Goal: Task Accomplishment & Management: Complete application form

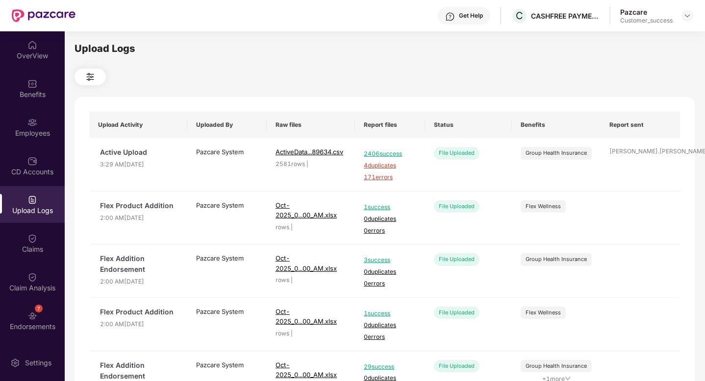
scroll to position [35, 0]
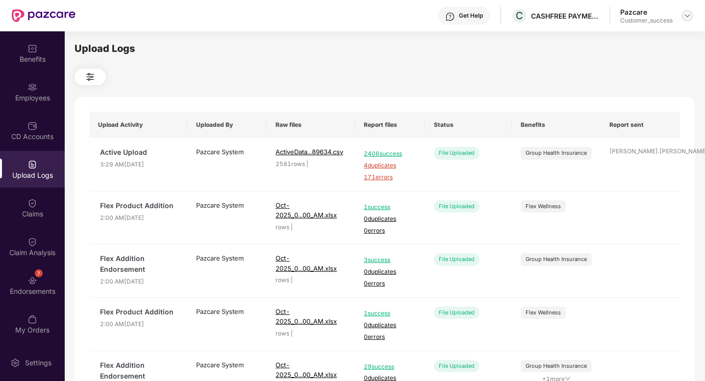
click at [687, 19] on img at bounding box center [687, 16] width 8 height 8
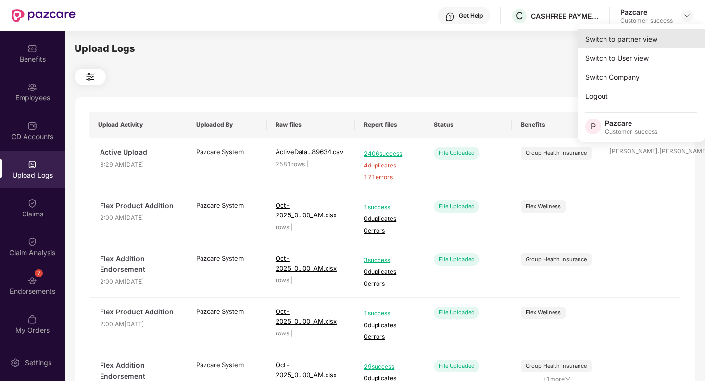
click at [641, 44] on div "Switch to partner view" at bounding box center [640, 38] width 127 height 19
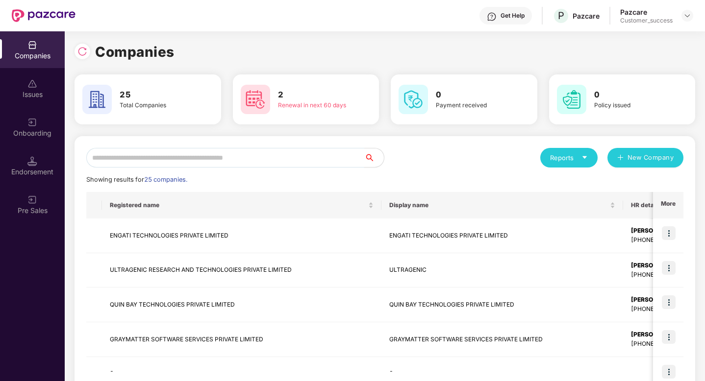
click at [206, 159] on input "text" at bounding box center [225, 158] width 278 height 20
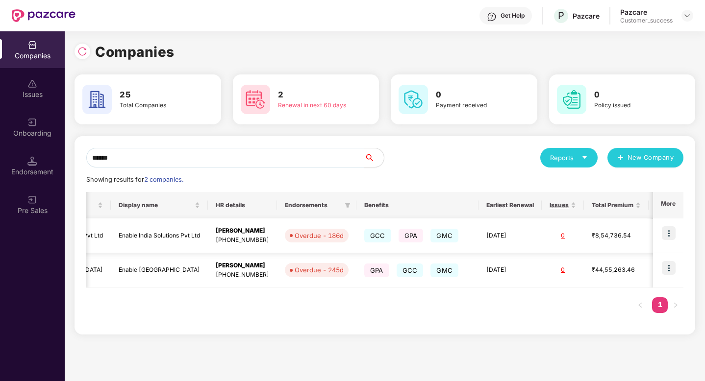
scroll to position [0, 18]
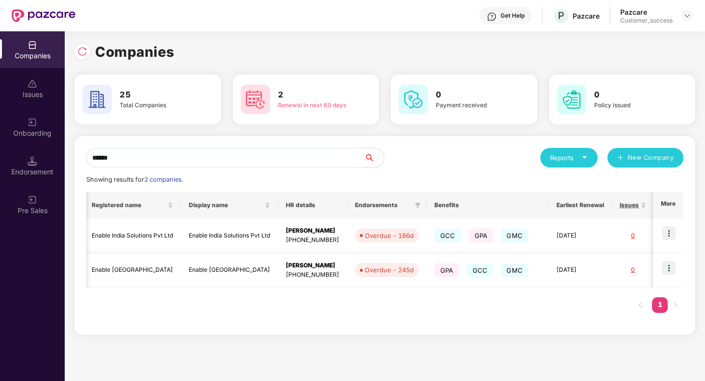
type input "******"
click at [670, 269] on img at bounding box center [668, 268] width 14 height 14
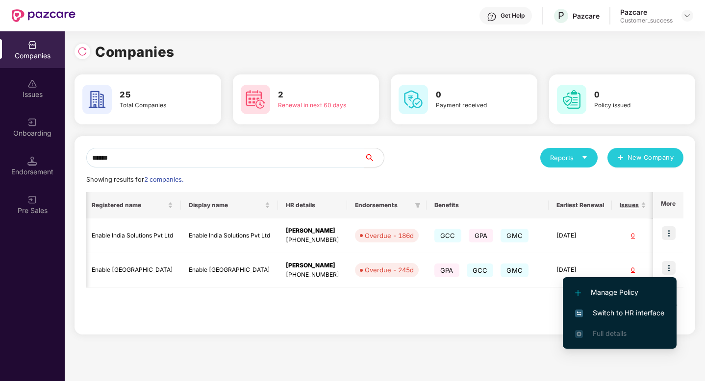
click at [614, 315] on span "Switch to HR interface" at bounding box center [619, 313] width 89 height 11
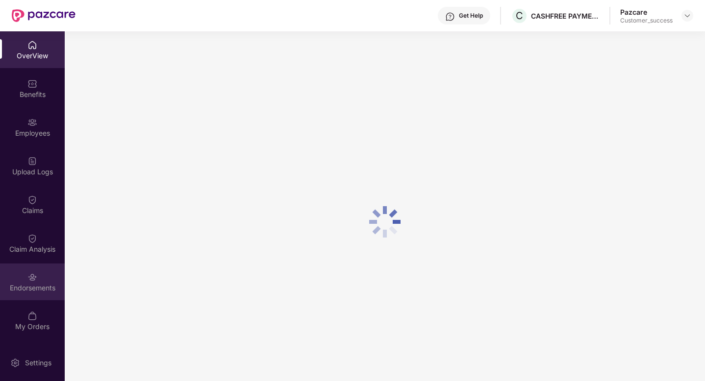
click at [27, 282] on div "Endorsements" at bounding box center [32, 282] width 65 height 37
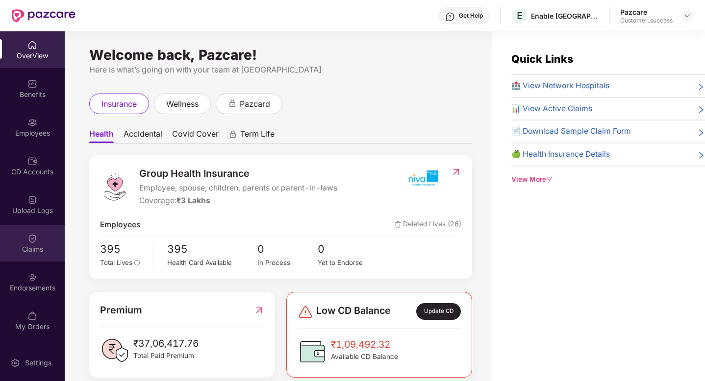
click at [24, 246] on div "Claims" at bounding box center [32, 249] width 65 height 10
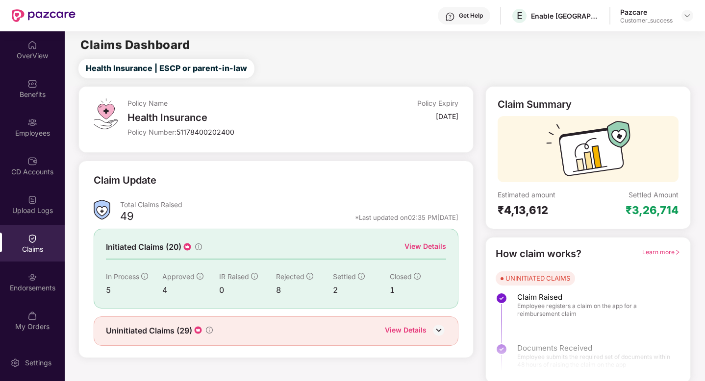
click at [424, 235] on div "Initiated Claims (20) View Details In Process 5 Approved 4 IR Raised 0 Rejected…" at bounding box center [276, 268] width 365 height 79
click at [425, 244] on div "View Details" at bounding box center [425, 246] width 42 height 11
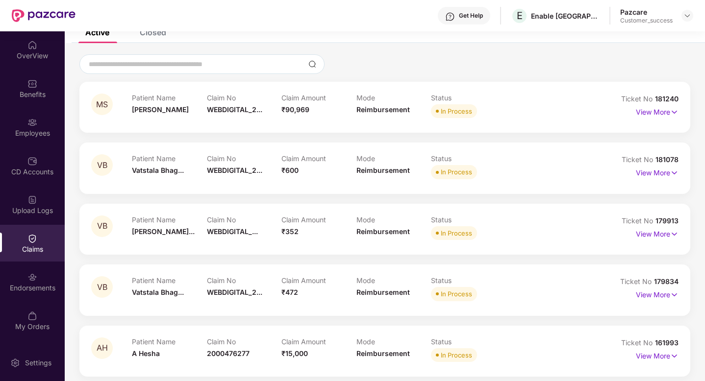
scroll to position [64, 0]
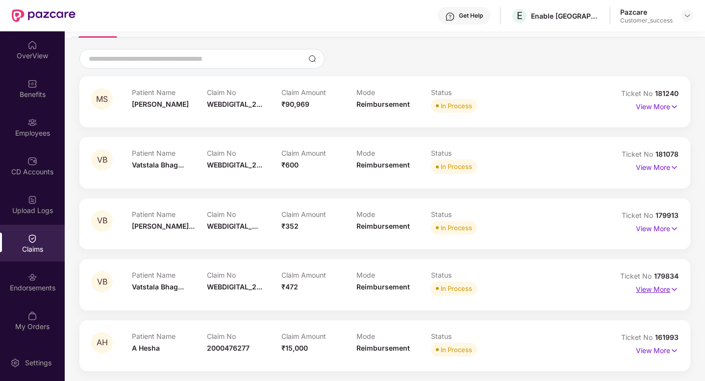
click at [654, 290] on p "View More" at bounding box center [656, 288] width 43 height 13
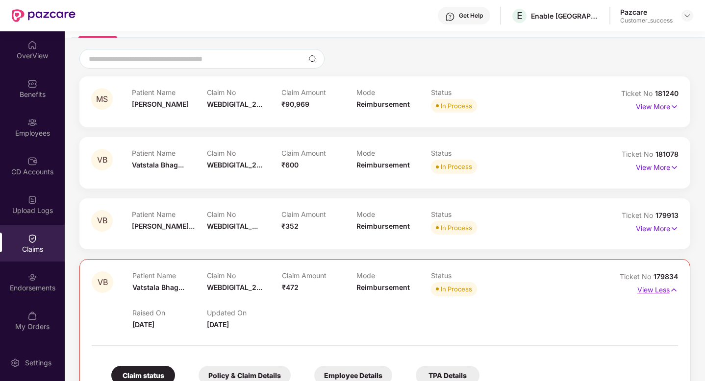
click at [654, 290] on p "View Less" at bounding box center [657, 288] width 41 height 13
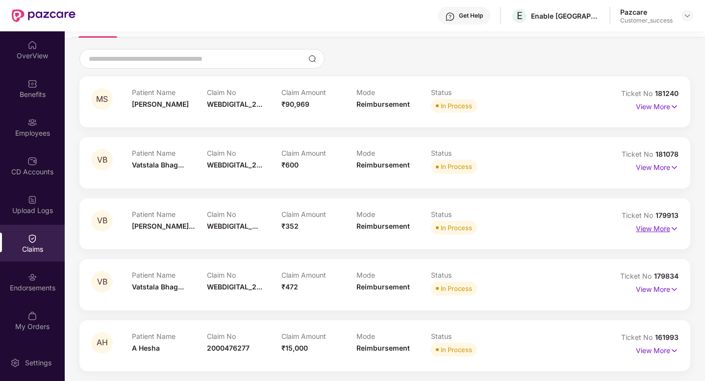
click at [643, 229] on p "View More" at bounding box center [656, 227] width 43 height 13
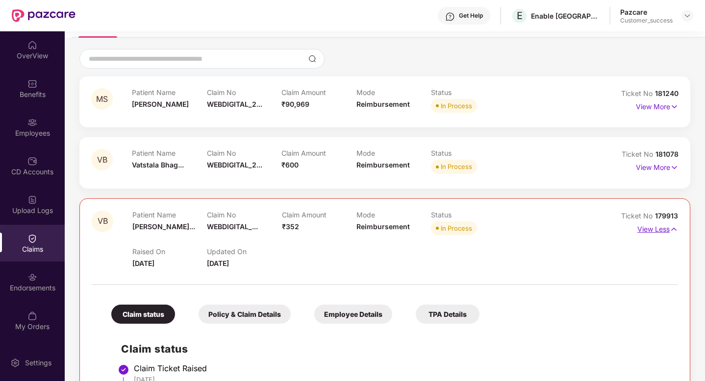
click at [643, 229] on p "View Less" at bounding box center [657, 227] width 41 height 13
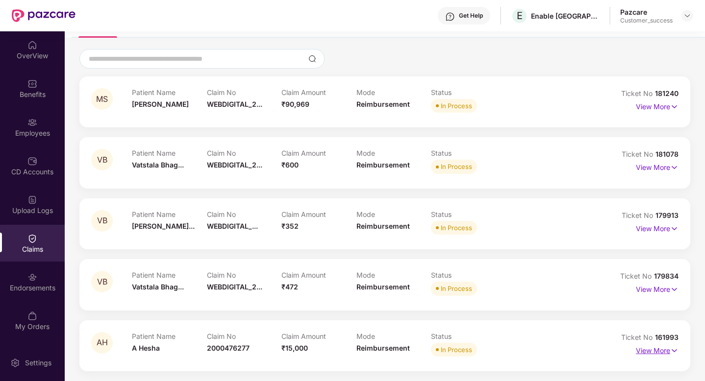
click at [645, 349] on p "View More" at bounding box center [656, 349] width 43 height 13
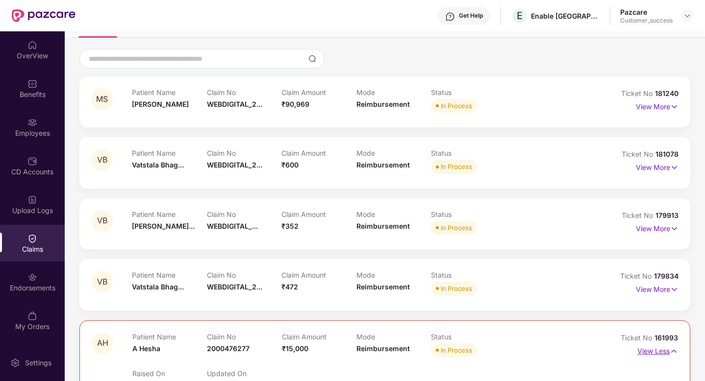
click at [644, 351] on p "View Less" at bounding box center [657, 349] width 41 height 13
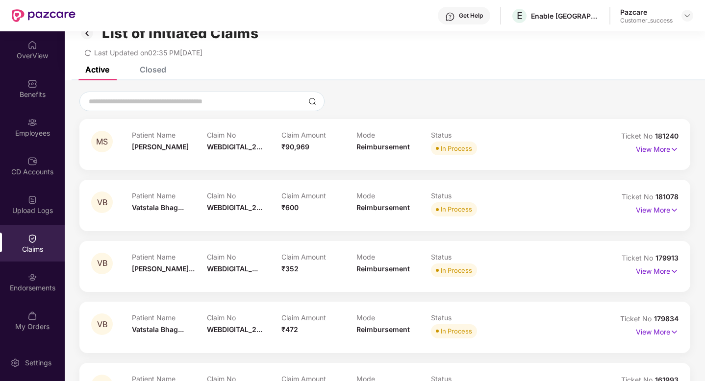
scroll to position [0, 0]
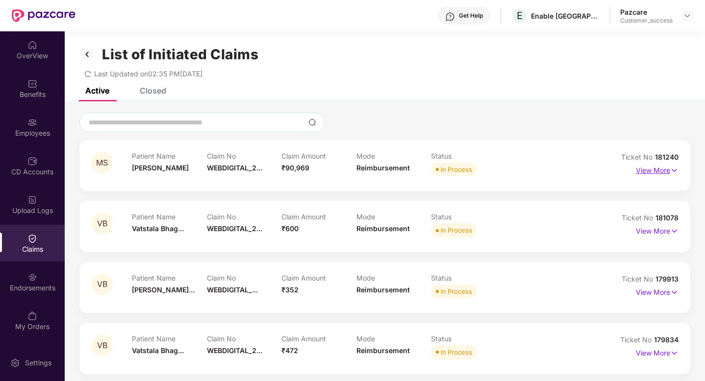
click at [664, 173] on p "View More" at bounding box center [656, 169] width 43 height 13
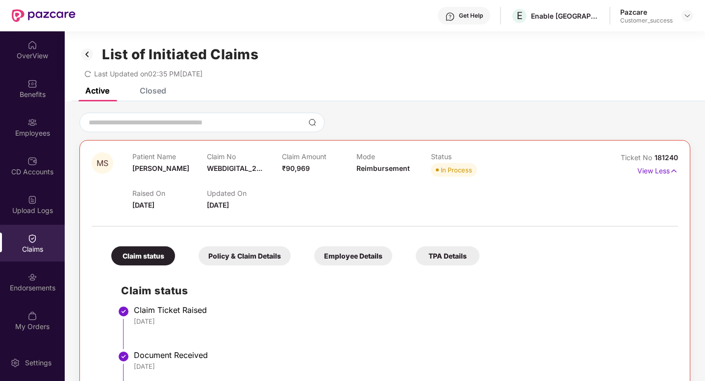
click at [309, 201] on div "Raised On 04 Oct 2025 Updated On 08 Oct 2025" at bounding box center [356, 194] width 448 height 31
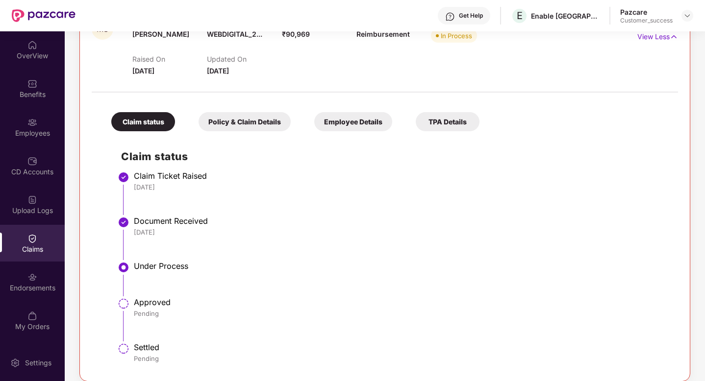
scroll to position [135, 0]
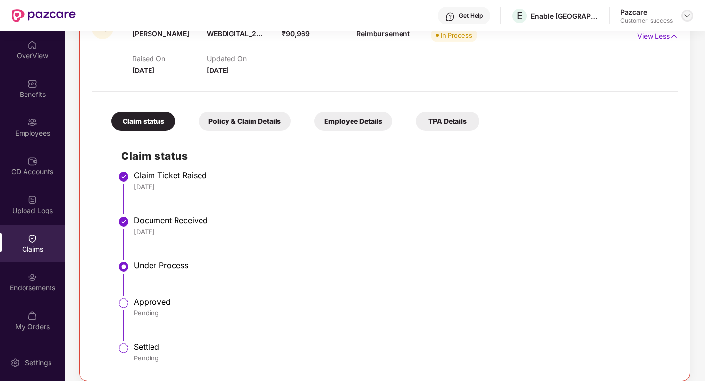
click at [685, 21] on div at bounding box center [687, 16] width 12 height 12
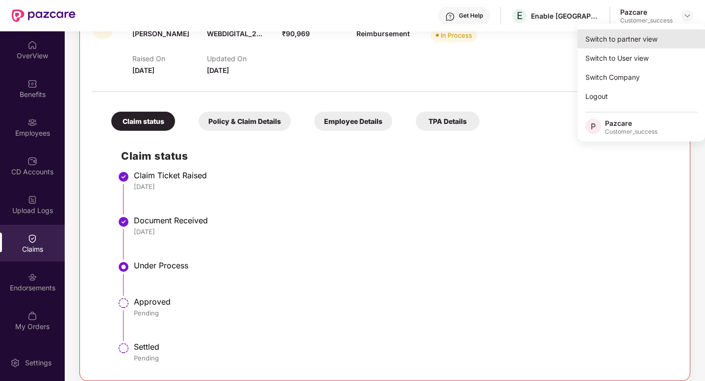
click at [657, 42] on div "Switch to partner view" at bounding box center [640, 38] width 127 height 19
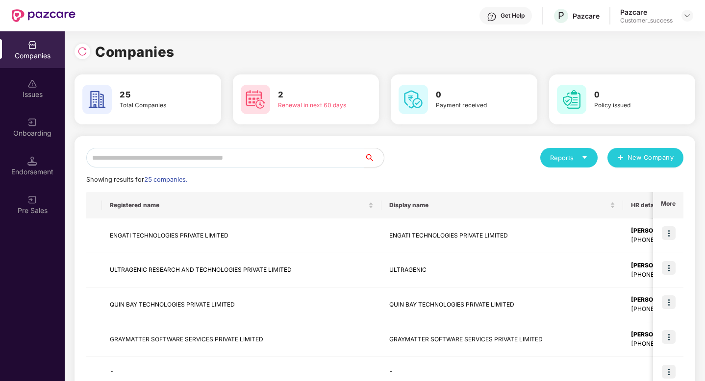
click at [308, 151] on input "text" at bounding box center [225, 158] width 278 height 20
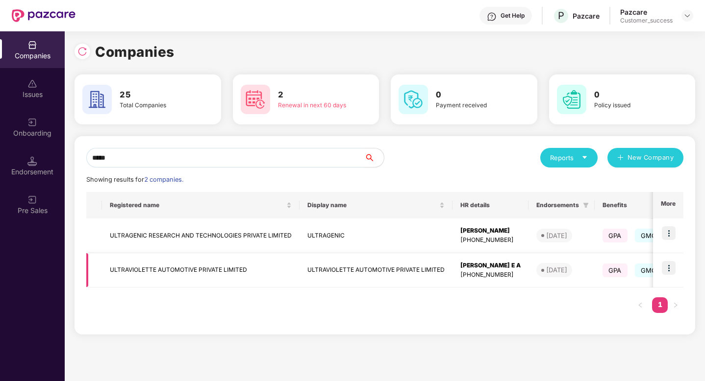
type input "*****"
click at [667, 271] on img at bounding box center [668, 268] width 14 height 14
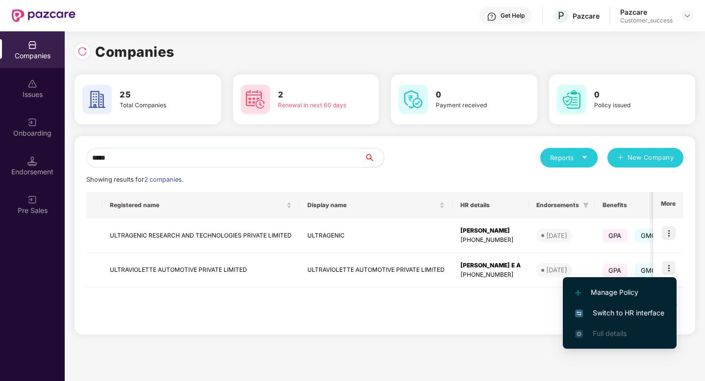
click at [643, 314] on span "Switch to HR interface" at bounding box center [619, 313] width 89 height 11
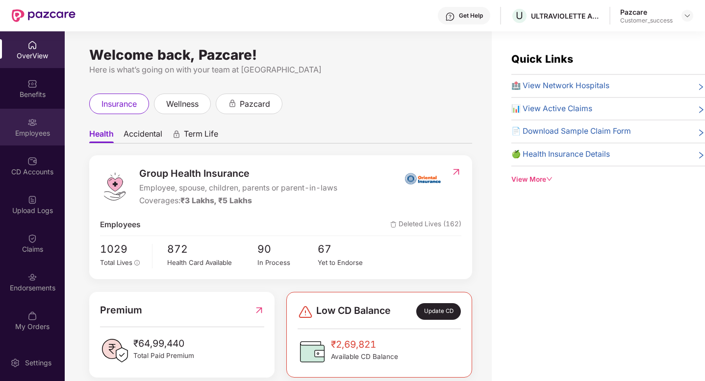
click at [25, 123] on div "Employees" at bounding box center [32, 127] width 65 height 37
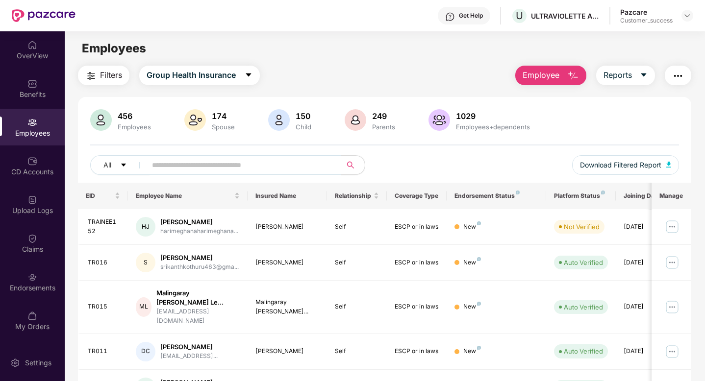
click at [191, 162] on input "text" at bounding box center [240, 165] width 176 height 15
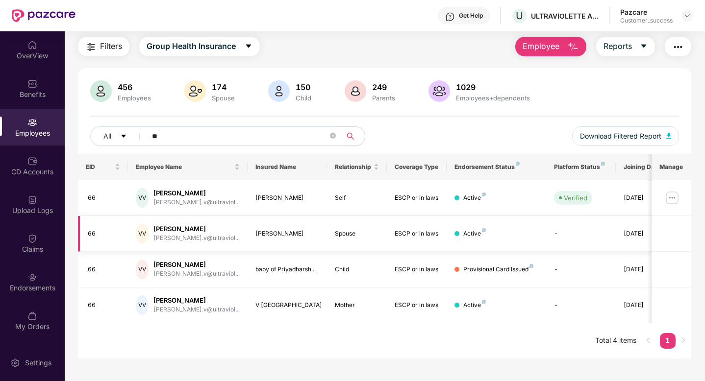
scroll to position [31, 0]
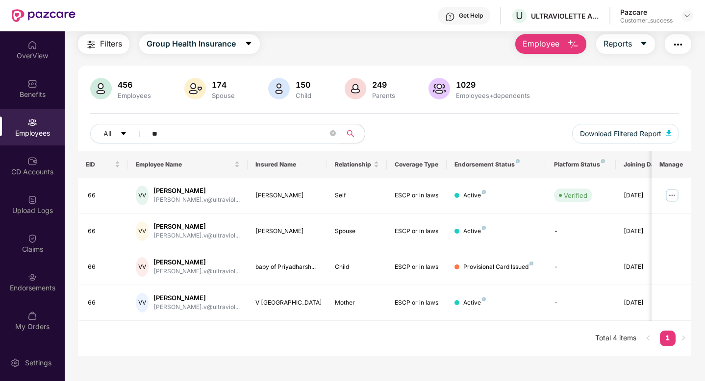
type input "**"
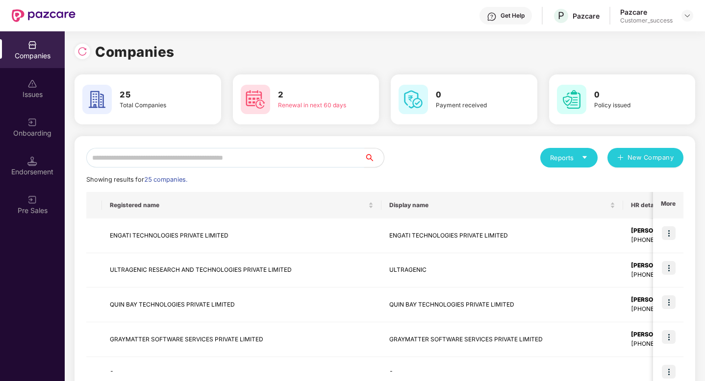
click at [315, 158] on input "text" at bounding box center [225, 158] width 278 height 20
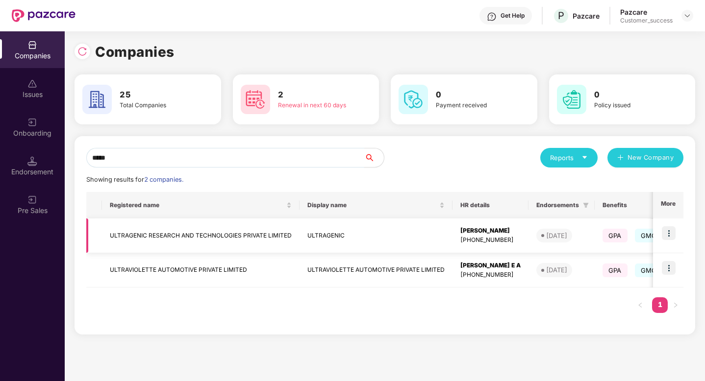
type input "*****"
click at [664, 233] on img at bounding box center [668, 233] width 14 height 14
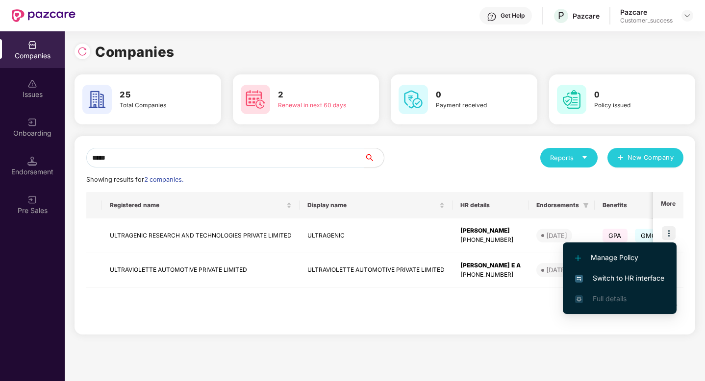
click at [655, 281] on span "Switch to HR interface" at bounding box center [619, 278] width 89 height 11
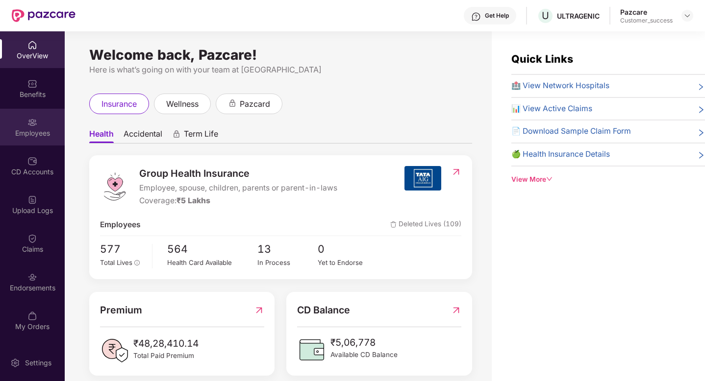
click at [23, 129] on div "Employees" at bounding box center [32, 133] width 65 height 10
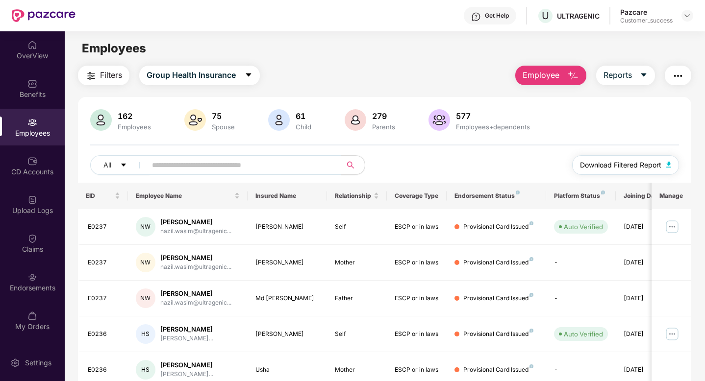
click at [633, 169] on span "Download Filtered Report" at bounding box center [620, 165] width 81 height 11
click at [9, 90] on div "Benefits" at bounding box center [32, 95] width 65 height 10
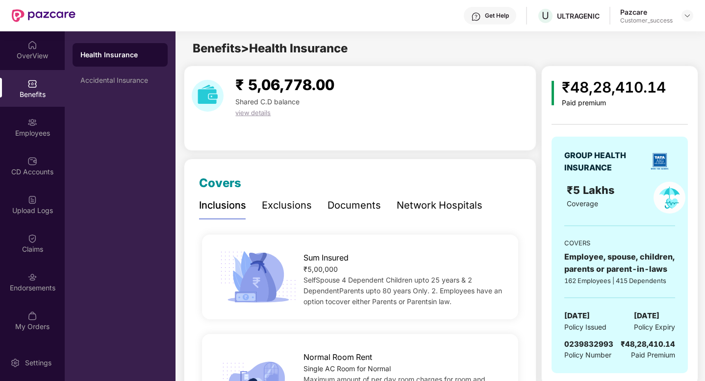
click at [404, 208] on div "Network Hospitals" at bounding box center [439, 205] width 86 height 15
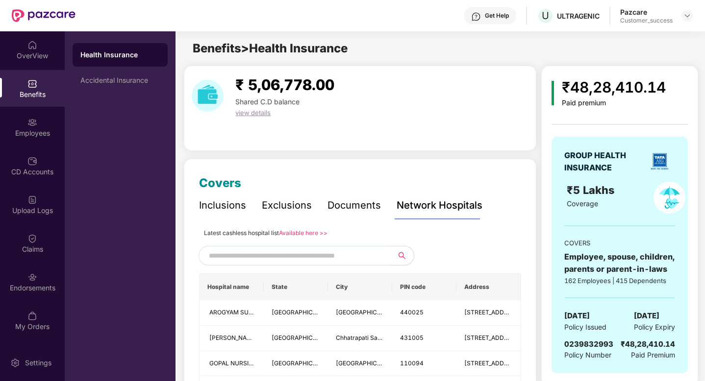
click at [357, 205] on div "Documents" at bounding box center [353, 205] width 53 height 15
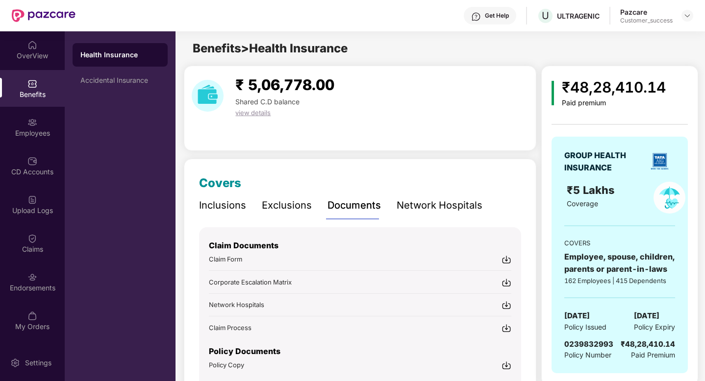
scroll to position [50, 0]
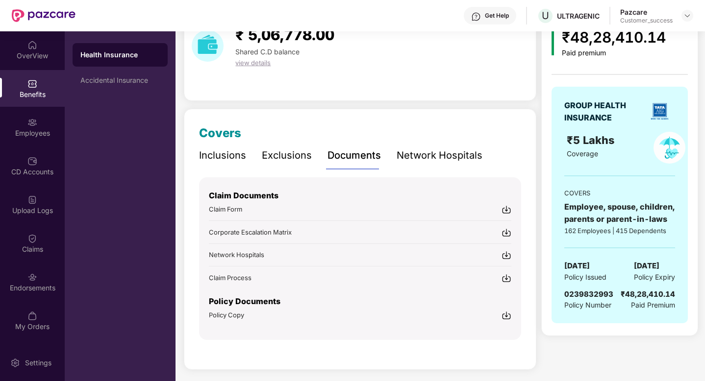
click at [507, 315] on img at bounding box center [506, 316] width 10 height 10
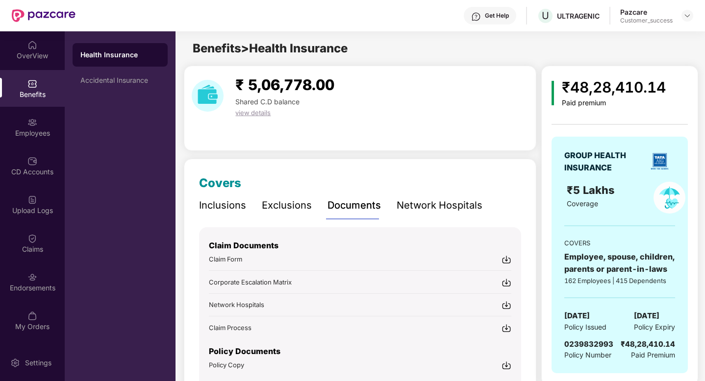
click at [228, 210] on div "Inclusions" at bounding box center [222, 205] width 47 height 15
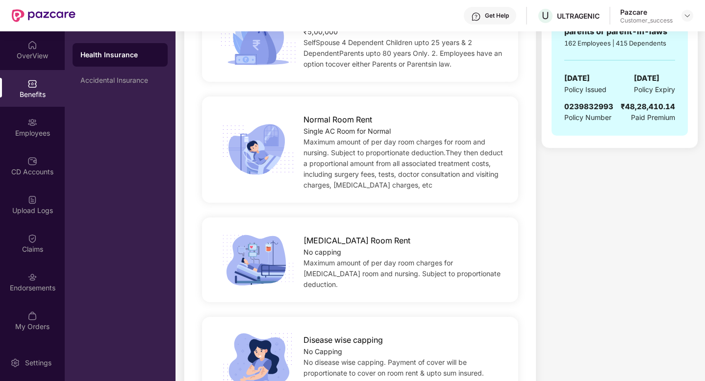
scroll to position [238, 0]
click at [110, 76] on div "Accidental Insurance" at bounding box center [120, 81] width 95 height 24
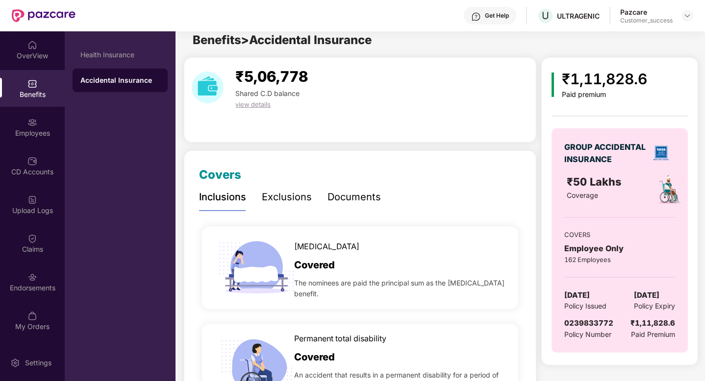
scroll to position [30, 0]
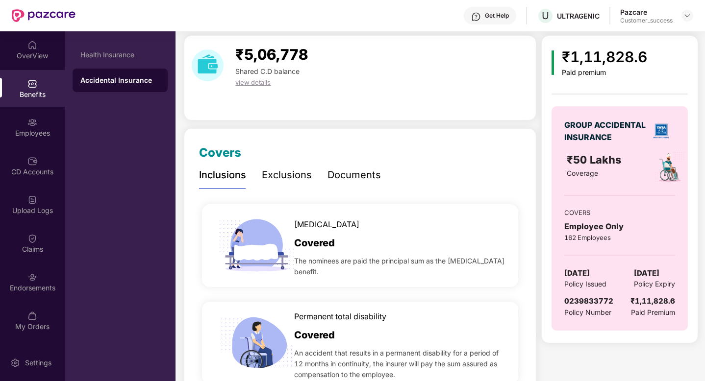
click at [275, 182] on div "Exclusions" at bounding box center [287, 175] width 50 height 15
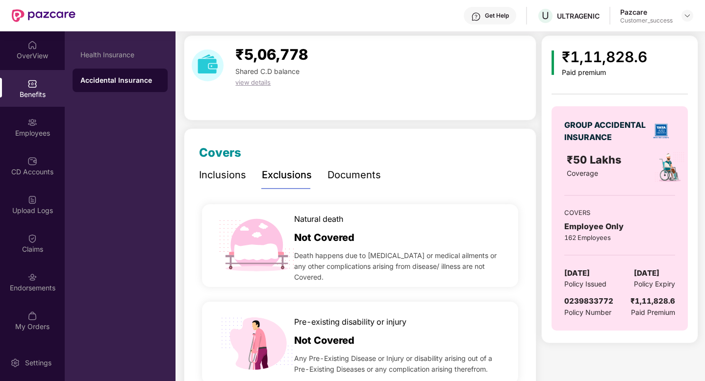
click at [351, 176] on div "Documents" at bounding box center [353, 175] width 53 height 15
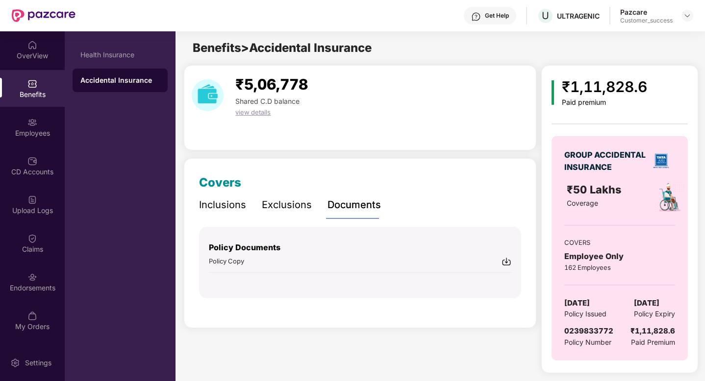
scroll to position [0, 0]
click at [506, 262] on img at bounding box center [506, 262] width 10 height 10
click at [690, 18] on img at bounding box center [687, 16] width 8 height 8
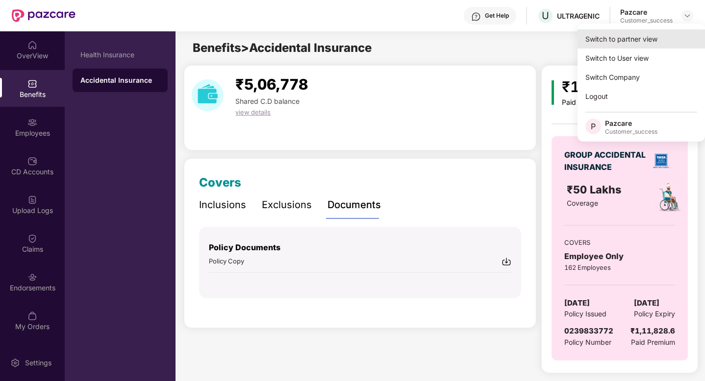
click at [631, 41] on div "Switch to partner view" at bounding box center [640, 38] width 127 height 19
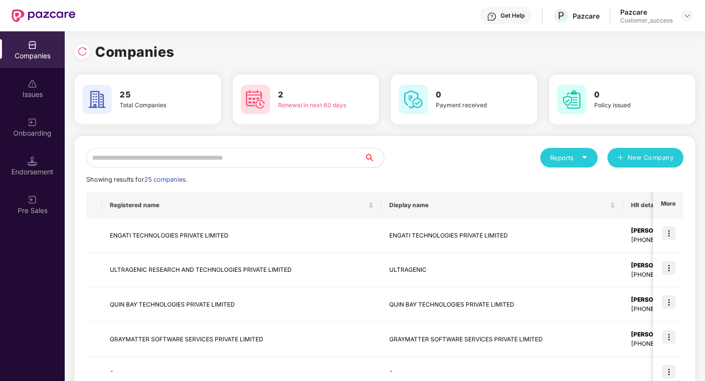
click at [183, 152] on input "text" at bounding box center [225, 158] width 278 height 20
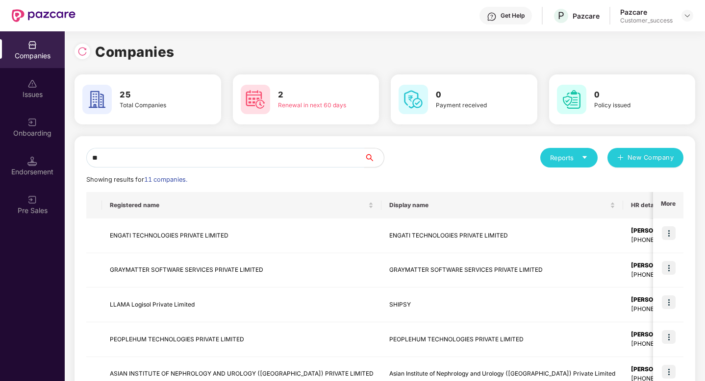
type input "*"
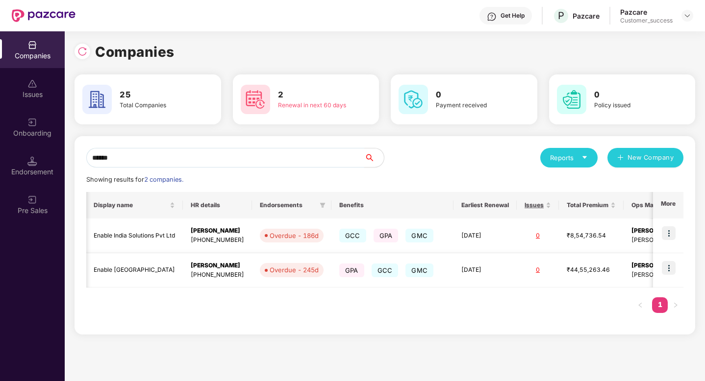
scroll to position [0, 9]
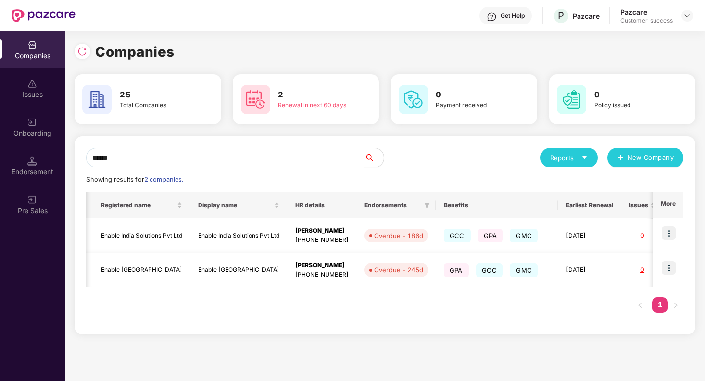
type input "******"
click at [666, 269] on img at bounding box center [668, 268] width 14 height 14
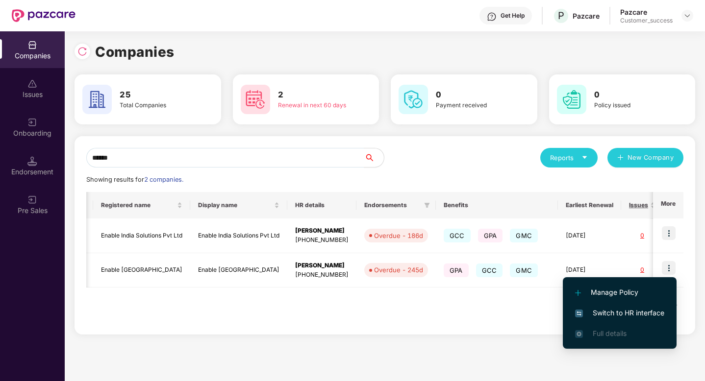
click at [654, 313] on span "Switch to HR interface" at bounding box center [619, 313] width 89 height 11
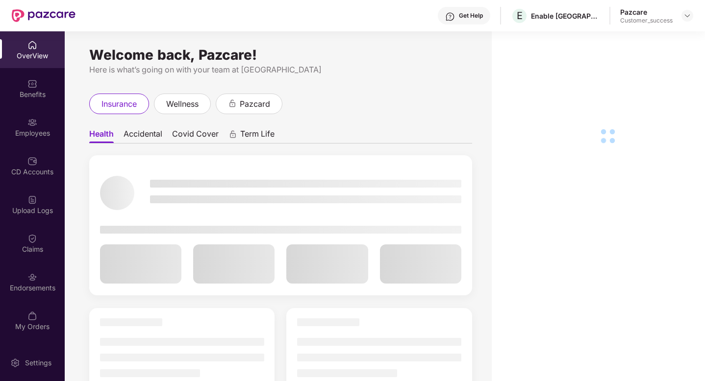
click at [48, 123] on div "Employees" at bounding box center [32, 127] width 65 height 37
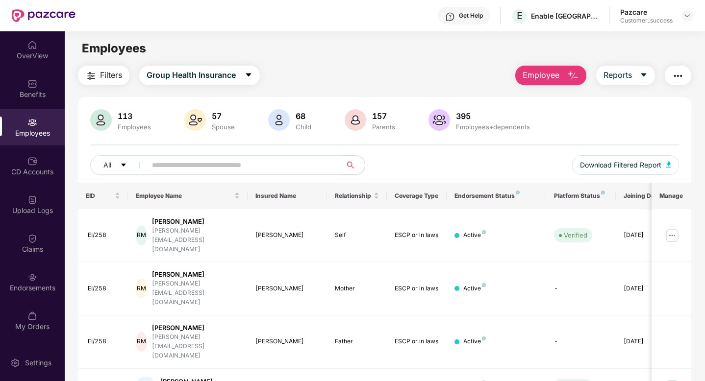
click at [175, 158] on input "text" at bounding box center [240, 165] width 176 height 15
paste input "**********"
type input "**********"
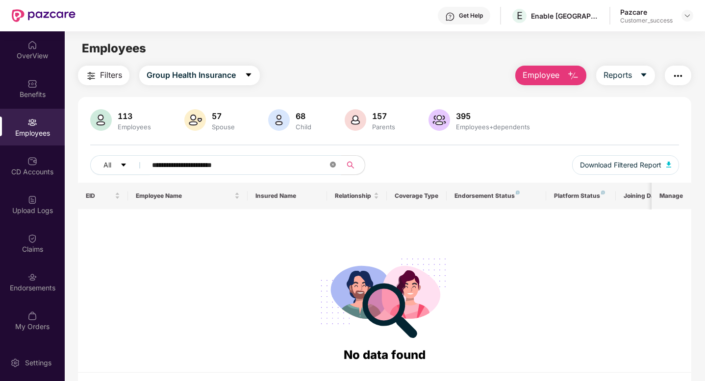
click at [334, 164] on icon "close-circle" at bounding box center [333, 165] width 6 height 6
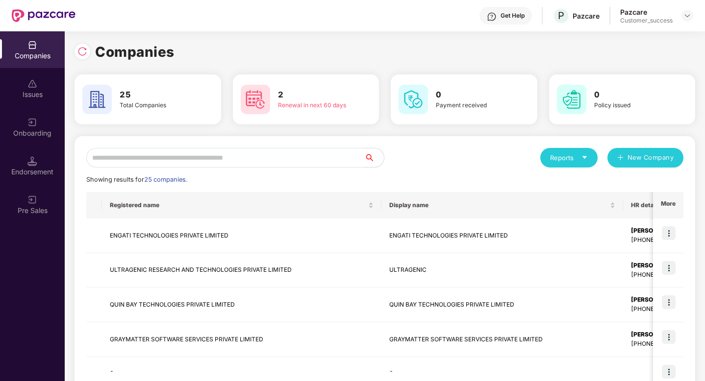
click at [153, 157] on input "text" at bounding box center [225, 158] width 278 height 20
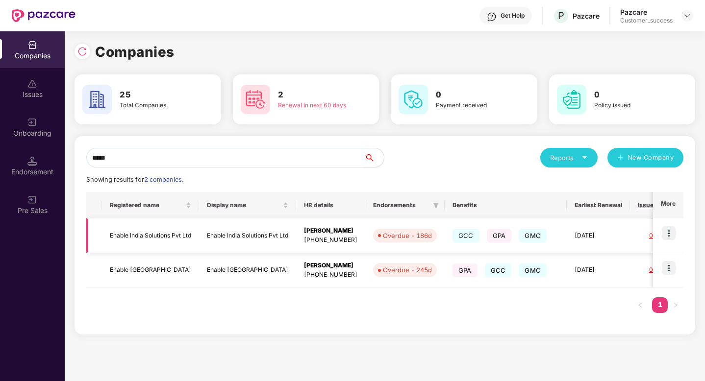
type input "*****"
click at [670, 231] on img at bounding box center [668, 233] width 14 height 14
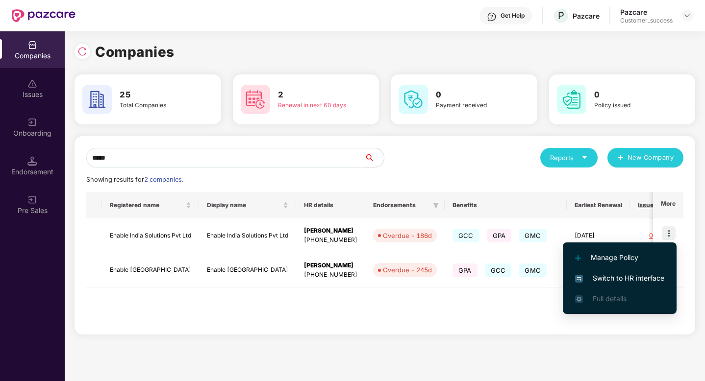
click at [647, 280] on span "Switch to HR interface" at bounding box center [619, 278] width 89 height 11
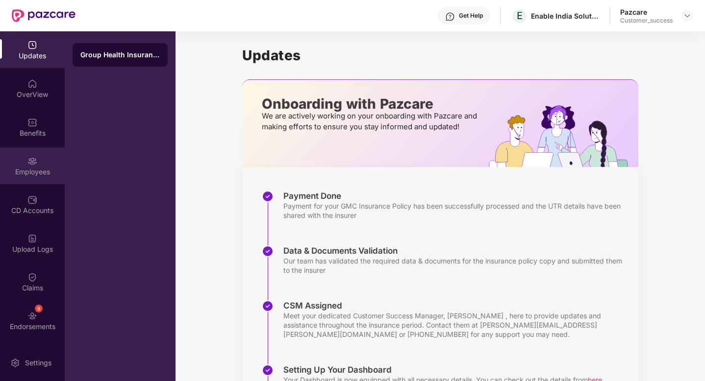
click at [22, 167] on div "Employees" at bounding box center [32, 172] width 65 height 10
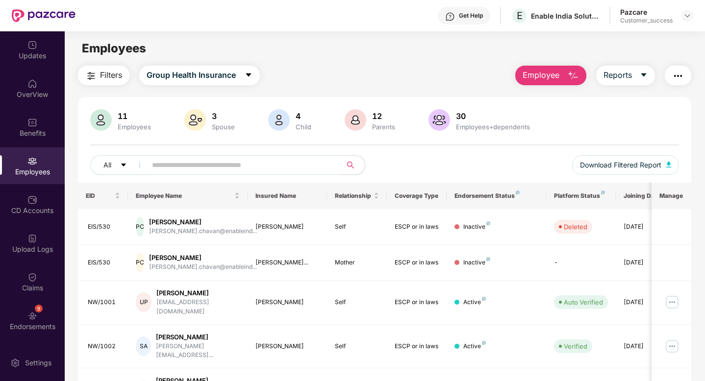
click at [157, 161] on input "text" at bounding box center [240, 165] width 176 height 15
paste input "**********"
type input "**********"
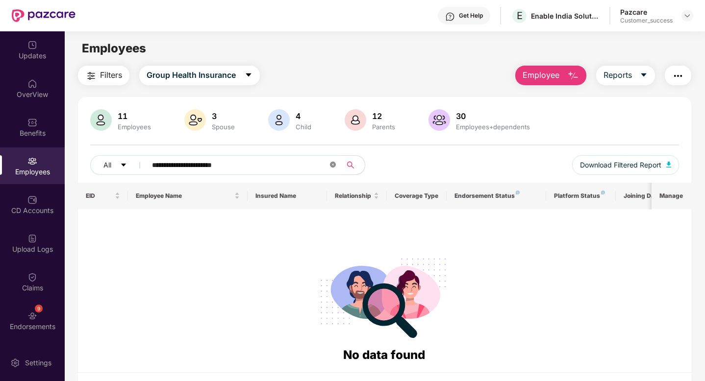
click at [334, 165] on icon "close-circle" at bounding box center [333, 165] width 6 height 6
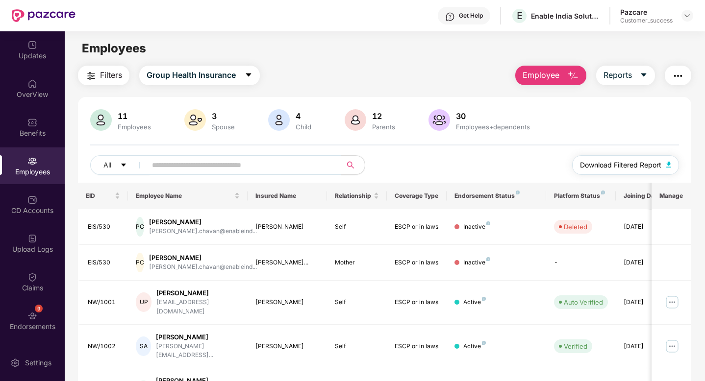
click at [607, 166] on span "Download Filtered Report" at bounding box center [620, 165] width 81 height 11
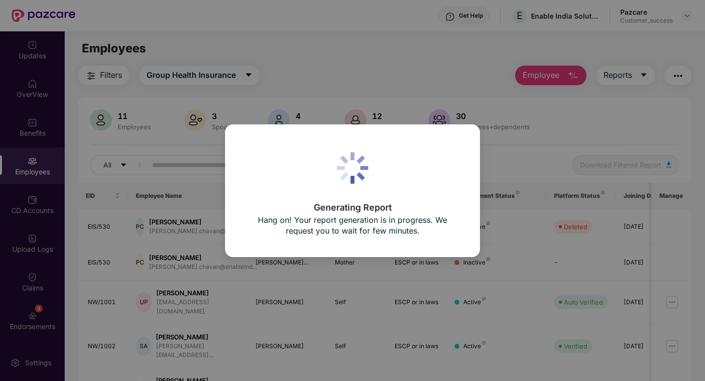
click at [214, 50] on div "Generating Report Hang on! Your report generation is in progress. We request yo…" at bounding box center [352, 190] width 705 height 381
click at [24, 126] on div "Generating Report Hang on! Your report generation is in progress. We request yo…" at bounding box center [352, 190] width 705 height 381
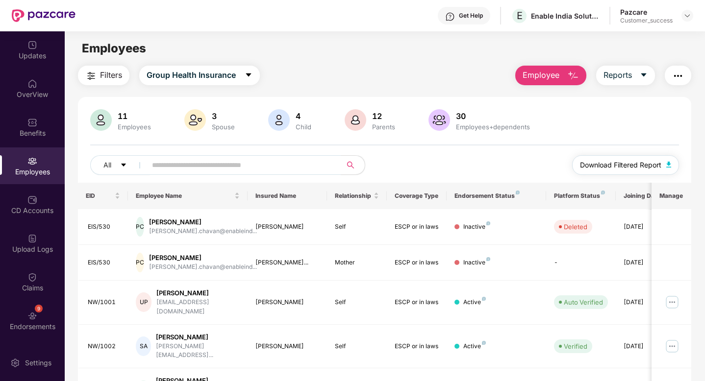
click at [606, 164] on span "Download Filtered Report" at bounding box center [620, 165] width 81 height 11
click at [22, 134] on div "Benefits" at bounding box center [32, 133] width 65 height 10
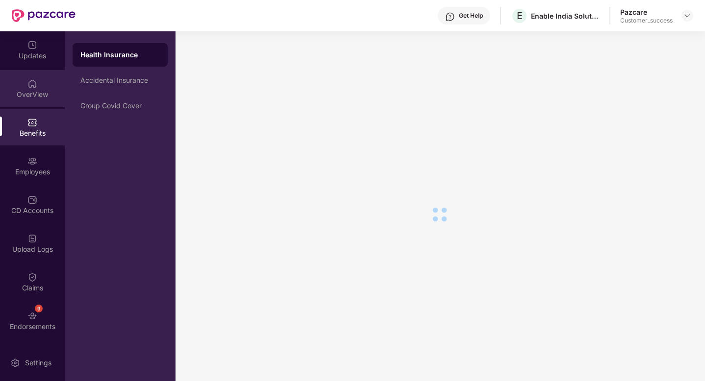
click at [24, 93] on div "OverView" at bounding box center [32, 95] width 65 height 10
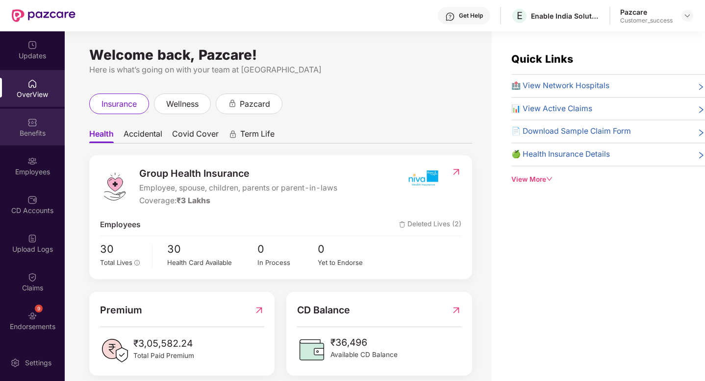
click at [27, 132] on div "Benefits" at bounding box center [32, 133] width 65 height 10
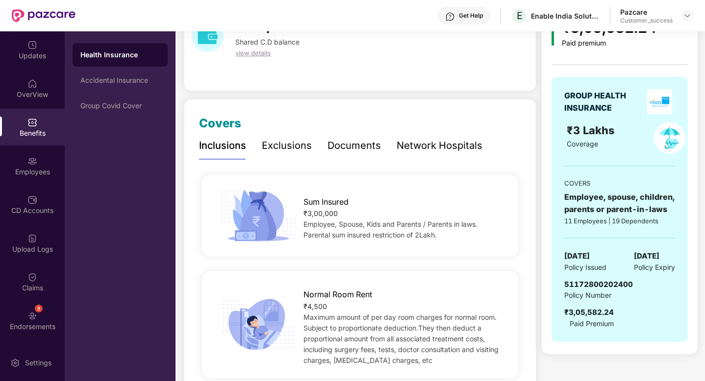
scroll to position [73, 0]
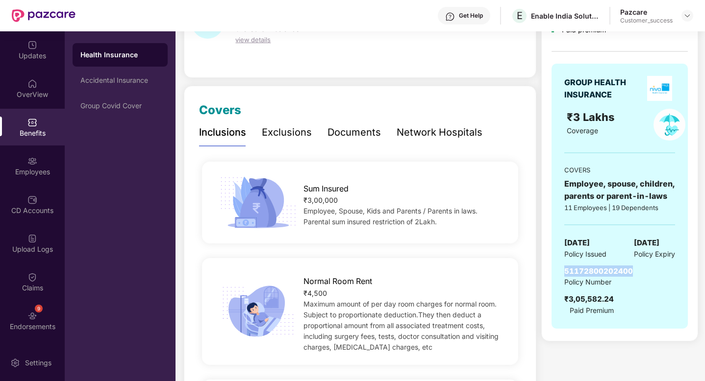
drag, startPoint x: 633, startPoint y: 270, endPoint x: 563, endPoint y: 271, distance: 69.6
click at [563, 271] on div "GROUP HEALTH INSURANCE ₹3 Lakhs Coverage COVERS Employee, spouse, children, par…" at bounding box center [619, 196] width 136 height 265
copy span "51172800202400"
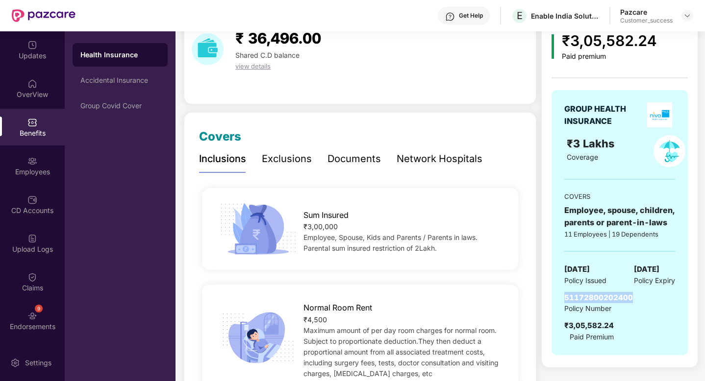
scroll to position [29, 0]
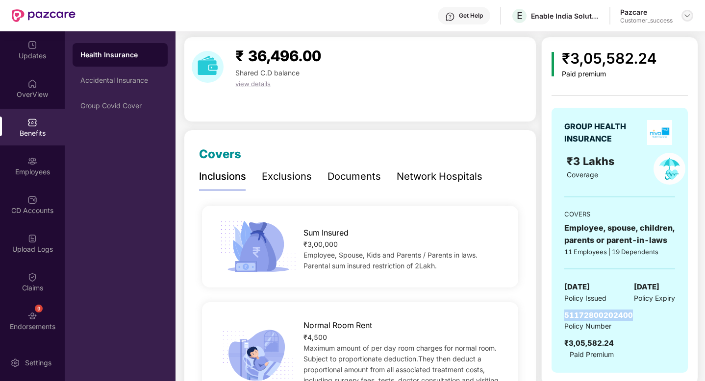
click at [688, 15] on img at bounding box center [687, 16] width 8 height 8
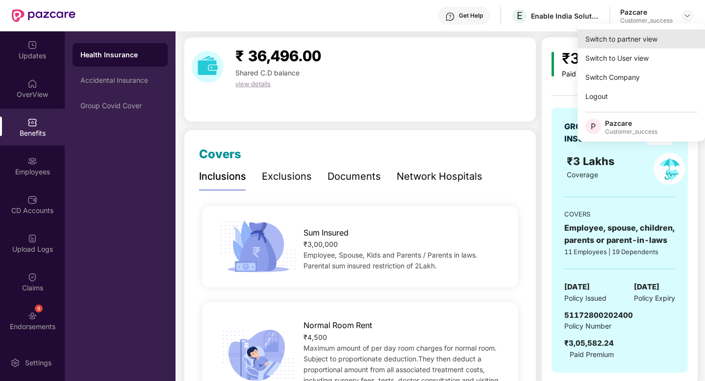
click at [650, 40] on div "Switch to partner view" at bounding box center [640, 38] width 127 height 19
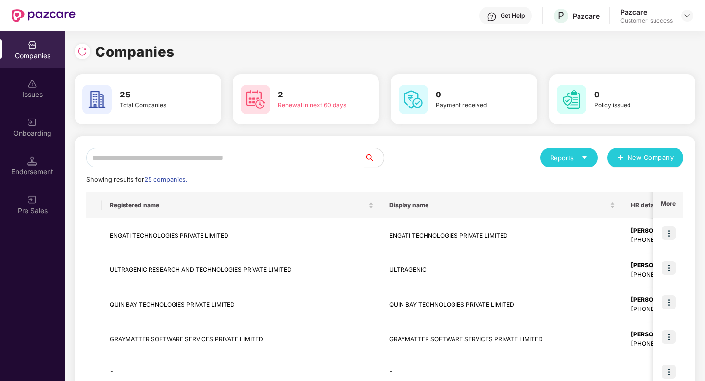
click at [253, 158] on input "text" at bounding box center [225, 158] width 278 height 20
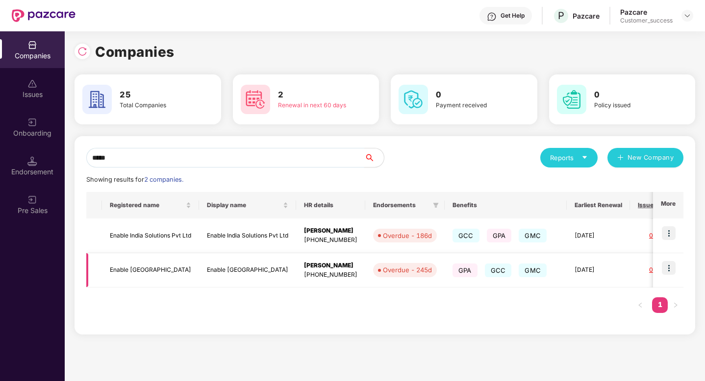
type input "*****"
click at [670, 269] on img at bounding box center [668, 268] width 14 height 14
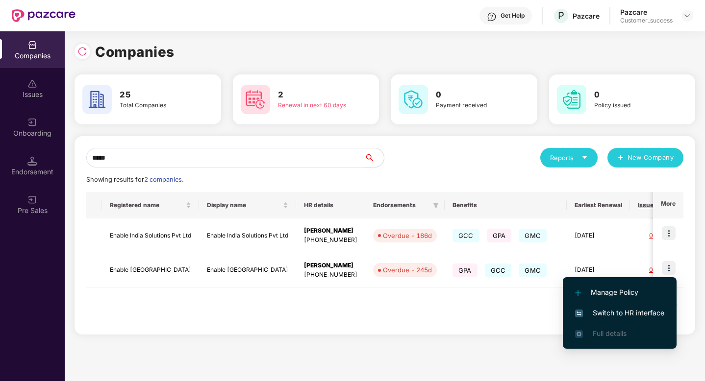
click at [625, 314] on span "Switch to HR interface" at bounding box center [619, 313] width 89 height 11
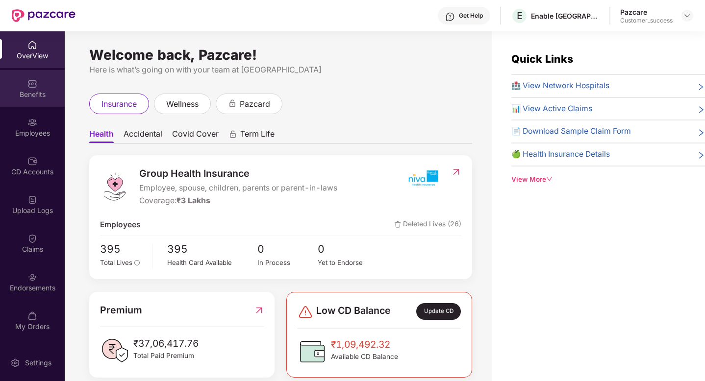
click at [30, 96] on div "Benefits" at bounding box center [32, 95] width 65 height 10
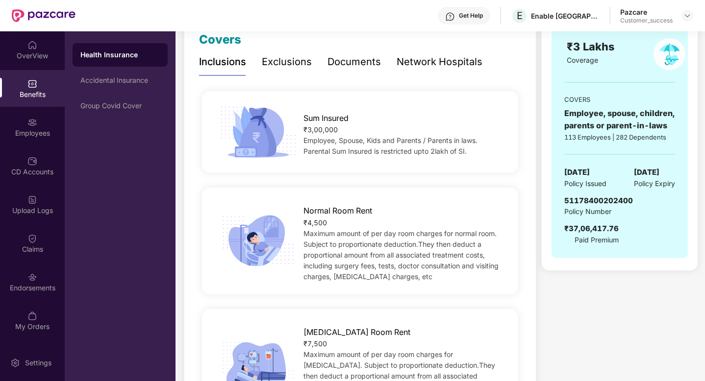
scroll to position [178, 0]
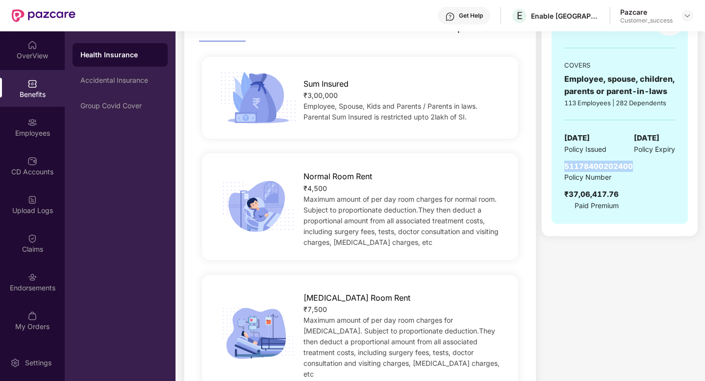
drag, startPoint x: 632, startPoint y: 167, endPoint x: 546, endPoint y: 167, distance: 85.3
click at [546, 167] on div "₹37,06,417.76 Paid premium GROUP HEALTH INSURANCE ₹3 Lakhs Coverage COVERS Empl…" at bounding box center [619, 62] width 157 height 349
copy span "51178400202400"
click at [33, 124] on img at bounding box center [32, 123] width 10 height 10
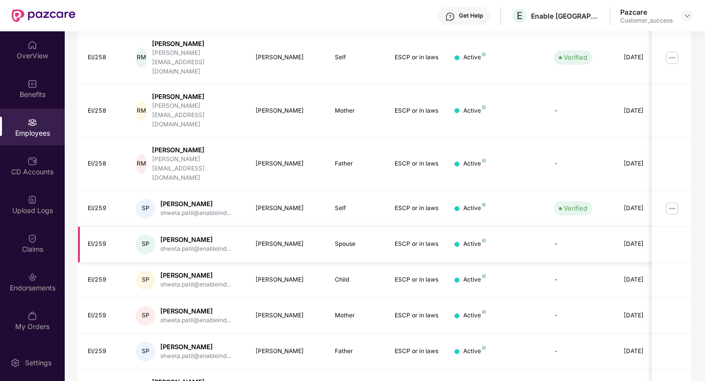
scroll to position [0, 0]
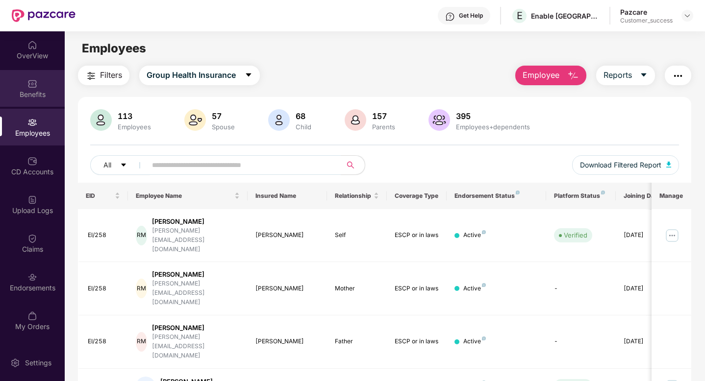
click at [26, 90] on div "Benefits" at bounding box center [32, 95] width 65 height 10
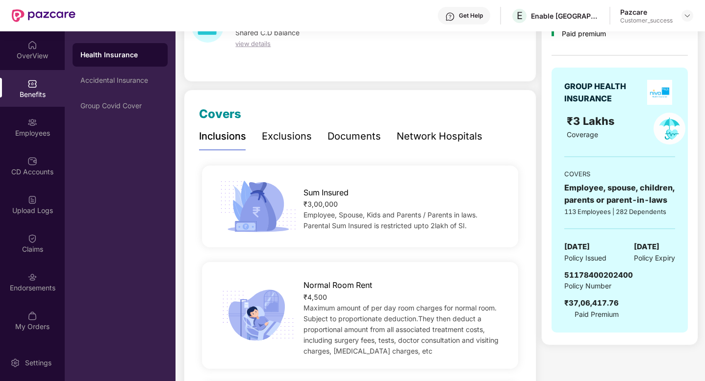
scroll to position [71, 0]
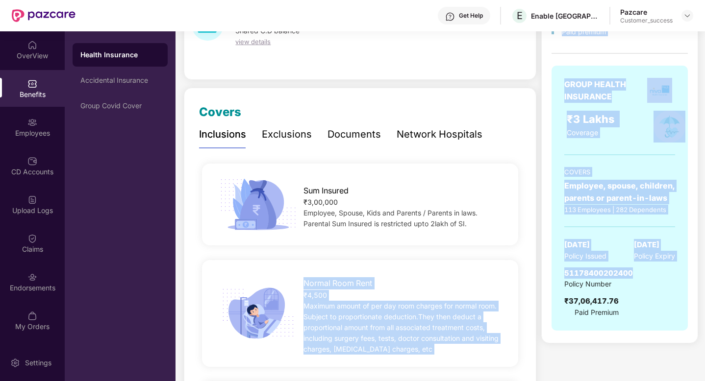
drag, startPoint x: 633, startPoint y: 273, endPoint x: 537, endPoint y: 272, distance: 96.5
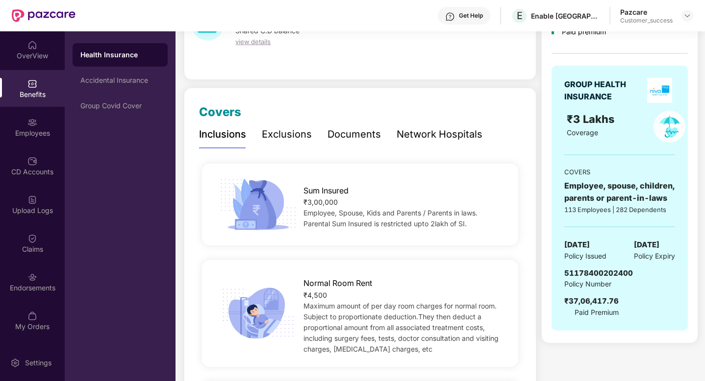
click at [568, 272] on span "51178400202400" at bounding box center [598, 273] width 69 height 9
click at [567, 273] on span "51178400202400" at bounding box center [598, 273] width 69 height 9
copy span "51178400202400"
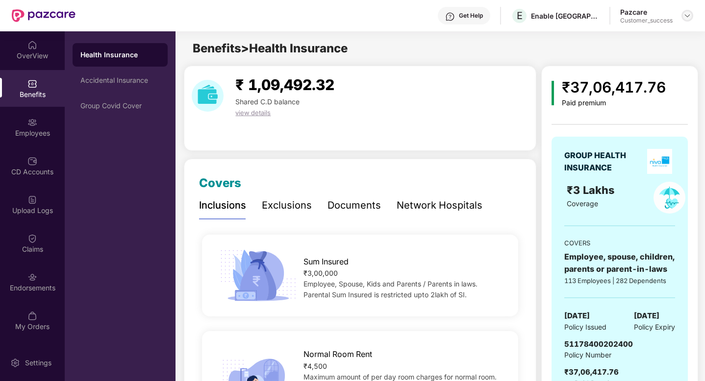
click at [691, 15] on div at bounding box center [687, 16] width 12 height 12
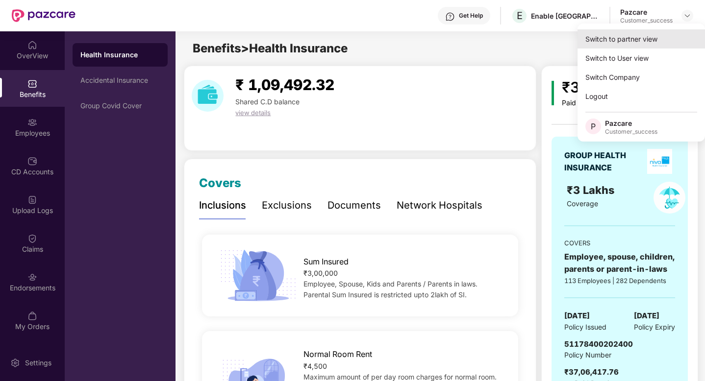
click at [650, 32] on div "Switch to partner view" at bounding box center [640, 38] width 127 height 19
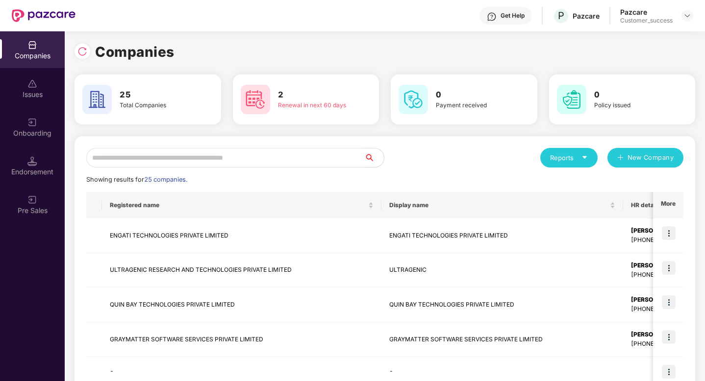
click at [260, 150] on input "text" at bounding box center [225, 158] width 278 height 20
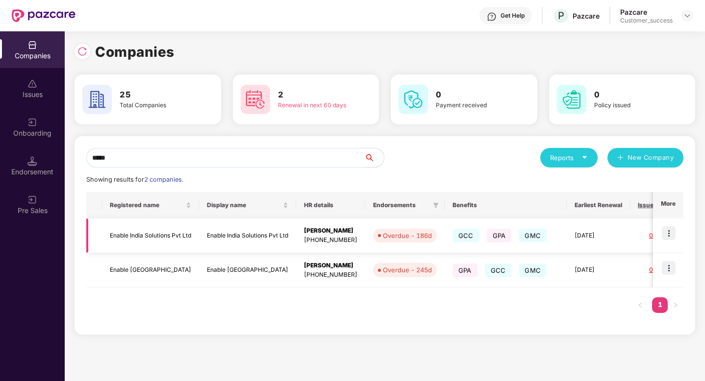
type input "*****"
click at [668, 231] on img at bounding box center [668, 233] width 14 height 14
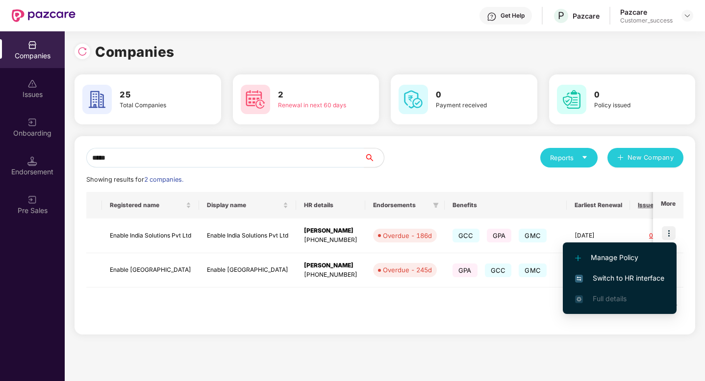
click at [656, 278] on span "Switch to HR interface" at bounding box center [619, 278] width 89 height 11
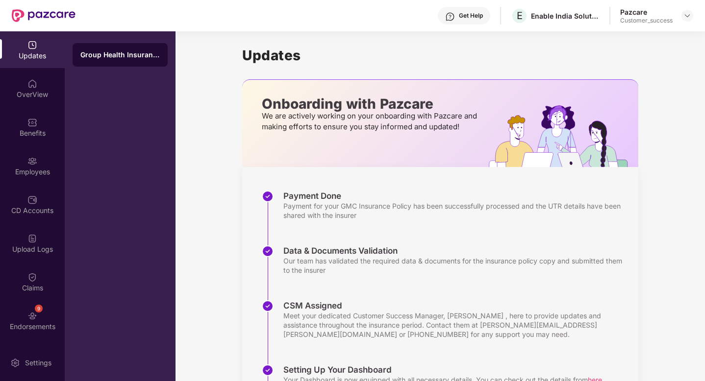
click at [118, 58] on div "Group Health Insurance" at bounding box center [119, 55] width 79 height 10
click at [28, 161] on img at bounding box center [32, 161] width 10 height 10
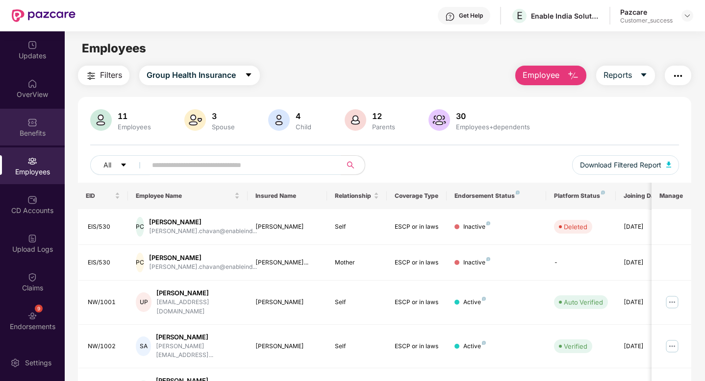
click at [35, 128] on div "Benefits" at bounding box center [32, 133] width 65 height 10
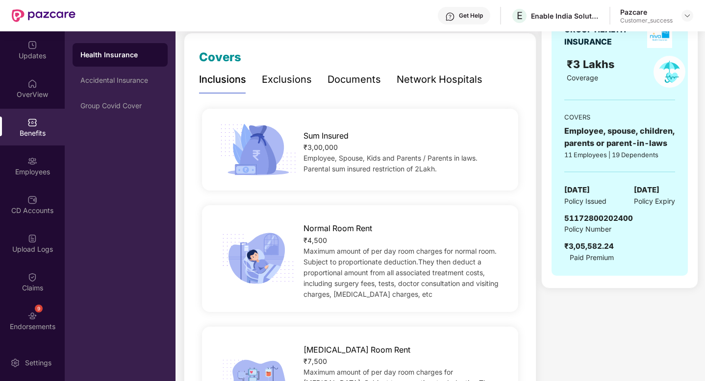
scroll to position [155, 0]
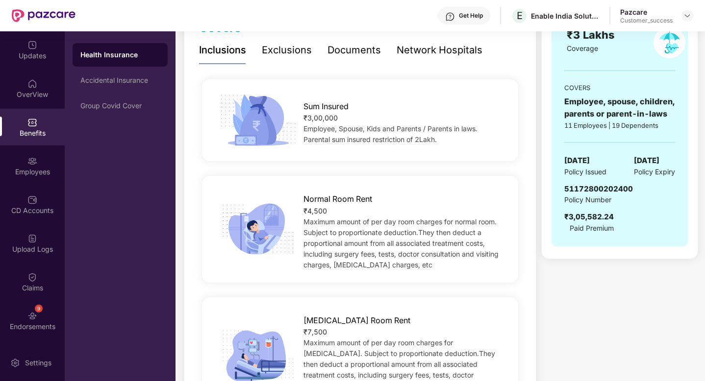
click at [586, 186] on span "51172800202400" at bounding box center [598, 188] width 69 height 9
copy span "51172800202400"
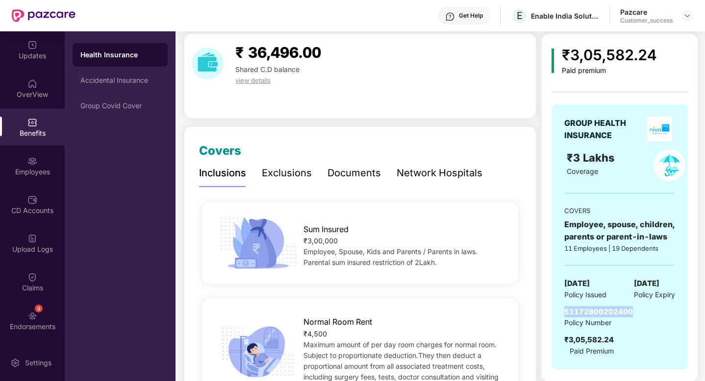
scroll to position [0, 0]
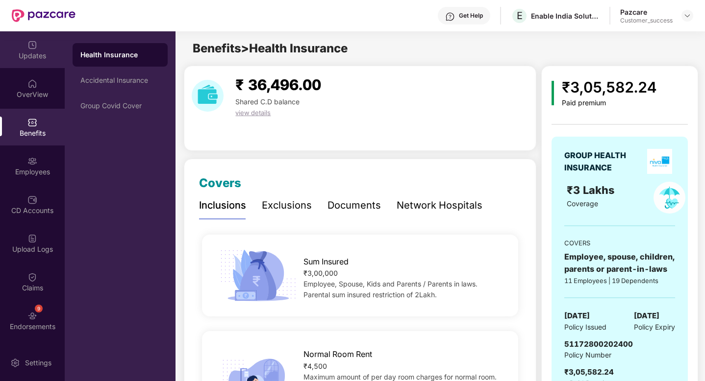
click at [25, 55] on div "Updates" at bounding box center [32, 56] width 65 height 10
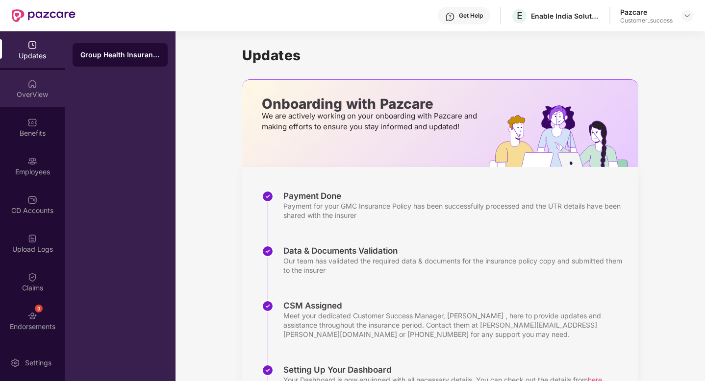
click at [27, 87] on img at bounding box center [32, 84] width 10 height 10
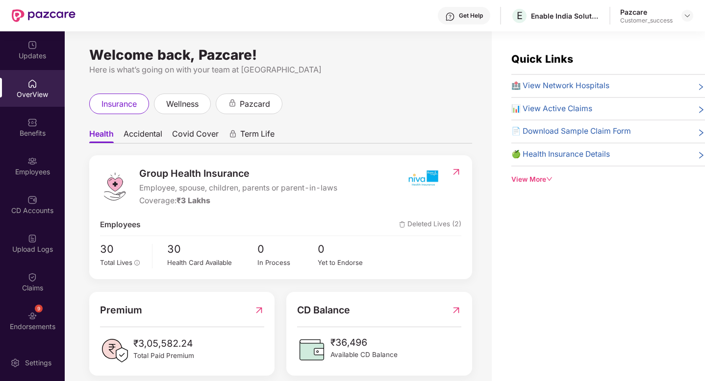
click at [28, 123] on img at bounding box center [32, 123] width 10 height 10
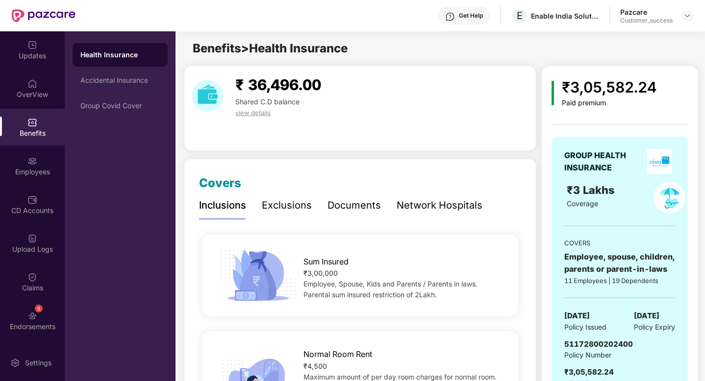
click at [333, 199] on div "Documents" at bounding box center [353, 205] width 53 height 15
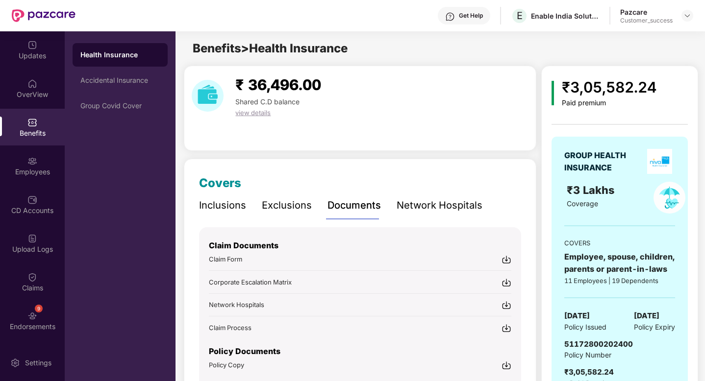
scroll to position [53, 0]
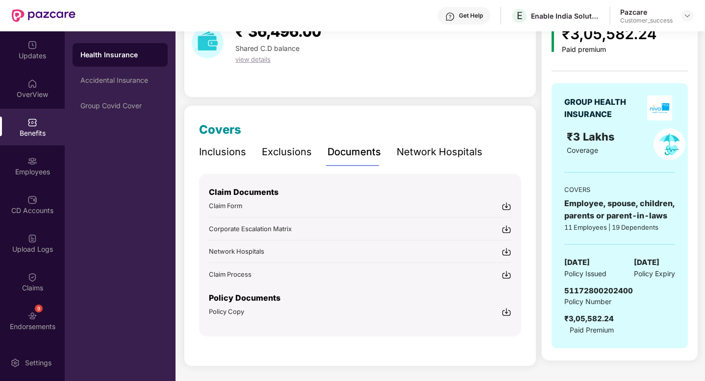
click at [508, 311] on img at bounding box center [506, 312] width 10 height 10
click at [686, 17] on img at bounding box center [687, 16] width 8 height 8
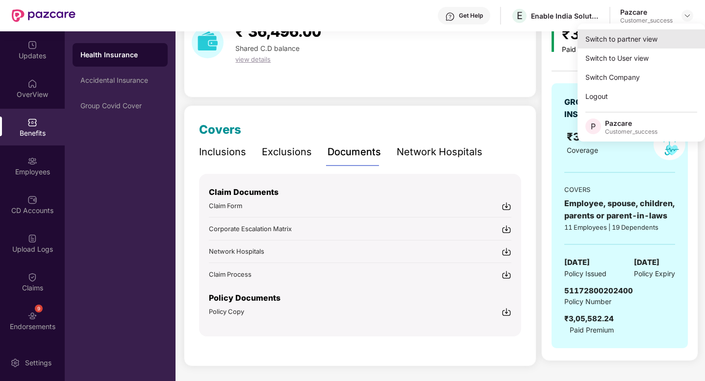
click at [676, 38] on div "Switch to partner view" at bounding box center [640, 38] width 127 height 19
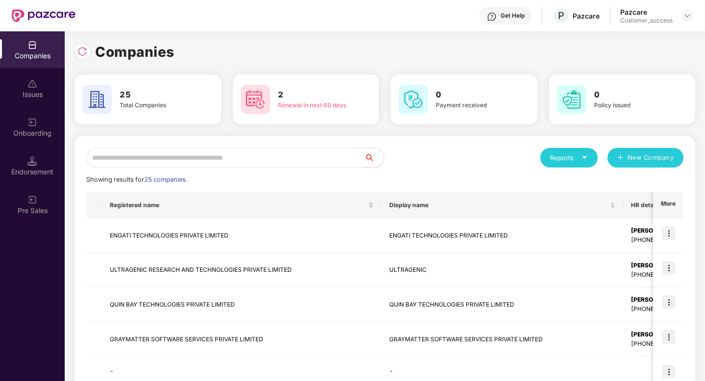
click at [273, 163] on input "text" at bounding box center [225, 158] width 278 height 20
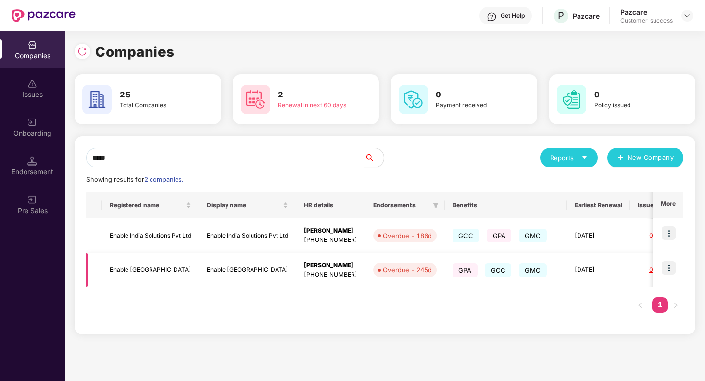
type input "*****"
click at [666, 269] on img at bounding box center [668, 268] width 14 height 14
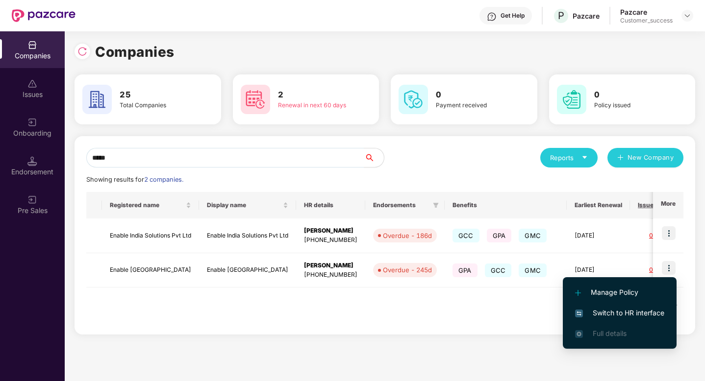
click at [611, 310] on span "Switch to HR interface" at bounding box center [619, 313] width 89 height 11
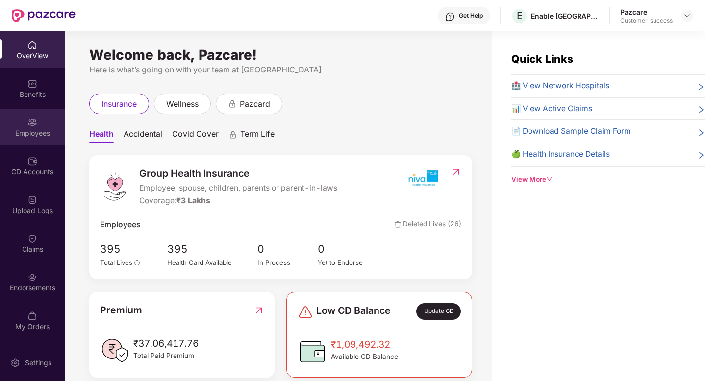
click at [31, 124] on img at bounding box center [32, 123] width 10 height 10
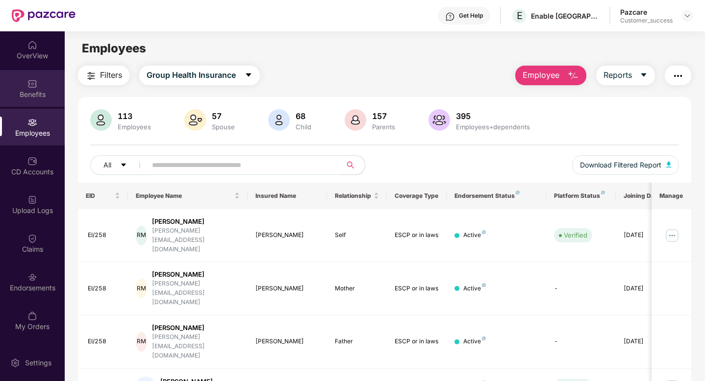
click at [21, 90] on div "Benefits" at bounding box center [32, 95] width 65 height 10
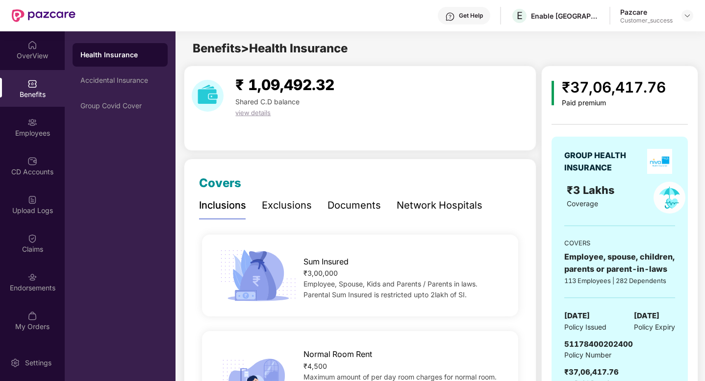
click at [339, 209] on div "Documents" at bounding box center [353, 205] width 53 height 15
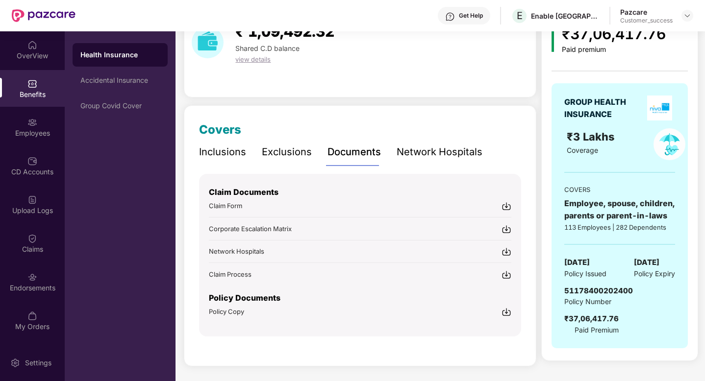
click at [508, 311] on img at bounding box center [506, 312] width 10 height 10
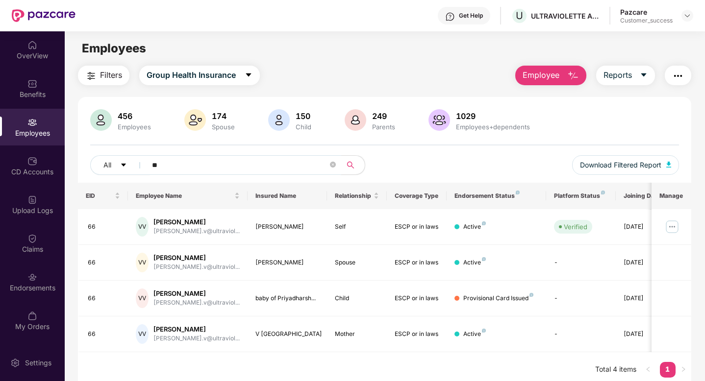
scroll to position [31, 0]
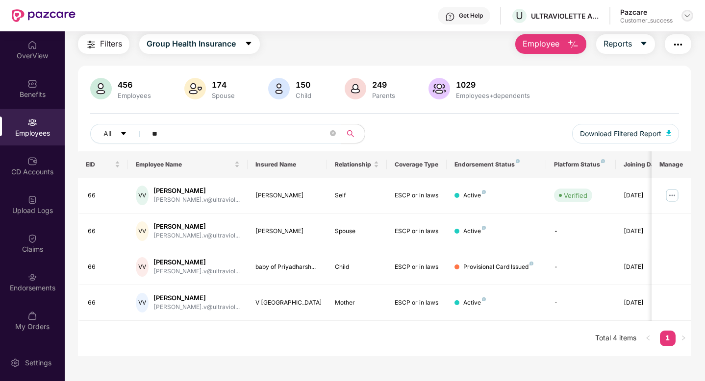
click at [685, 17] on img at bounding box center [687, 16] width 8 height 8
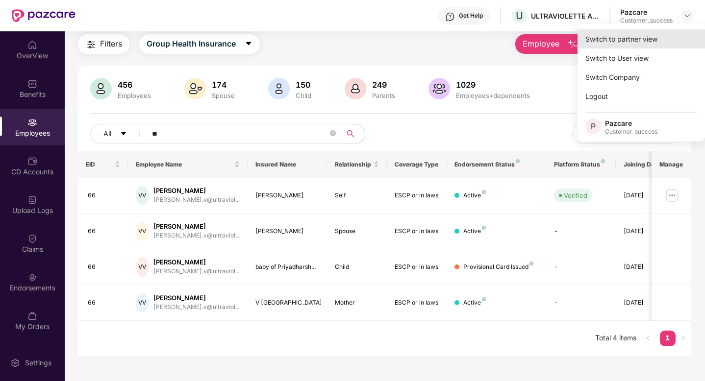
click at [643, 41] on div "Switch to partner view" at bounding box center [640, 38] width 127 height 19
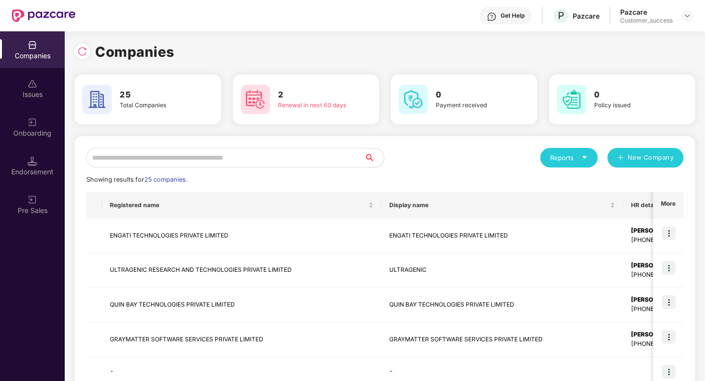
click at [299, 156] on input "text" at bounding box center [225, 158] width 278 height 20
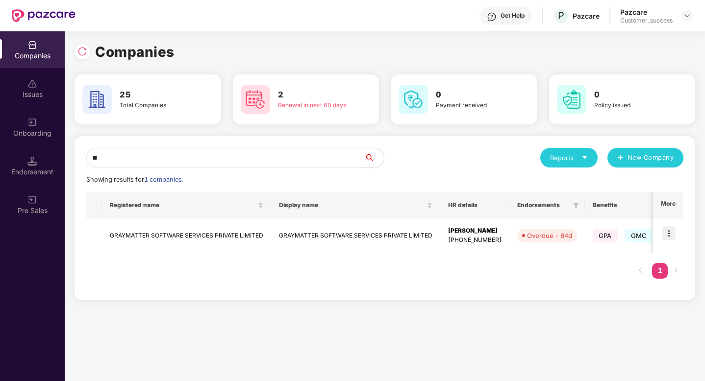
type input "*"
type input "****"
click at [672, 237] on img at bounding box center [668, 233] width 14 height 14
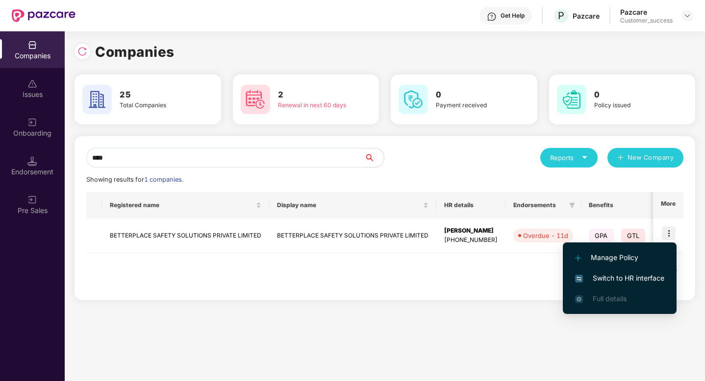
click at [641, 277] on span "Switch to HR interface" at bounding box center [619, 278] width 89 height 11
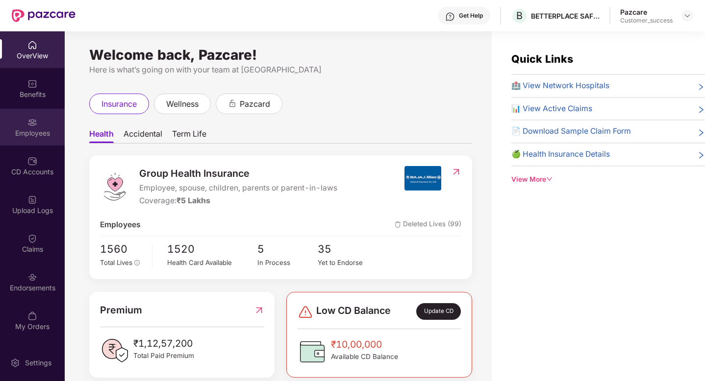
click at [10, 123] on div "Employees" at bounding box center [32, 127] width 65 height 37
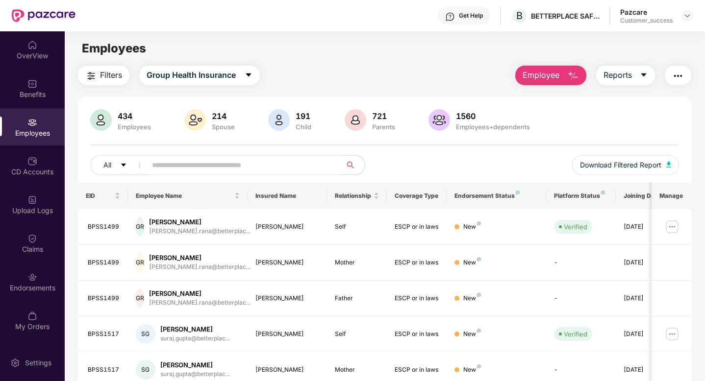
click at [672, 79] on img "button" at bounding box center [678, 76] width 12 height 12
click at [479, 78] on div "Filters Group Health Insurance Employee Reports" at bounding box center [384, 76] width 613 height 20
click at [569, 77] on img "button" at bounding box center [573, 76] width 12 height 12
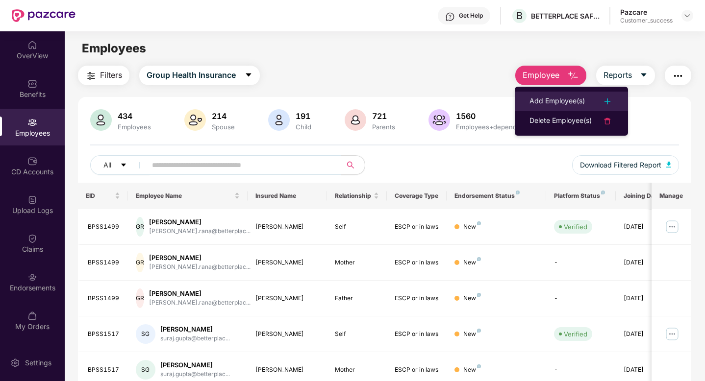
click at [536, 104] on div "Add Employee(s)" at bounding box center [556, 102] width 55 height 12
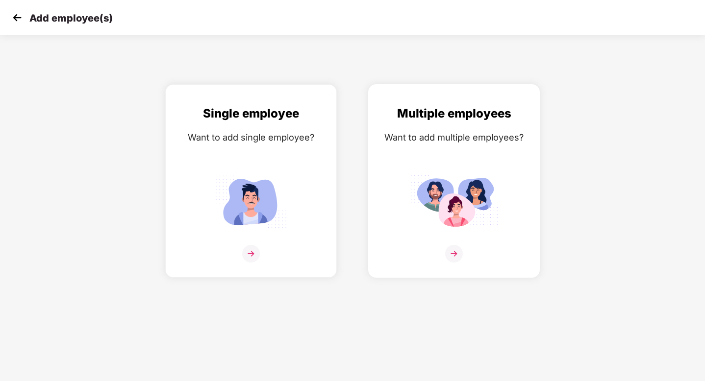
click at [425, 170] on div "Multiple employees Want to add multiple employees?" at bounding box center [453, 189] width 151 height 171
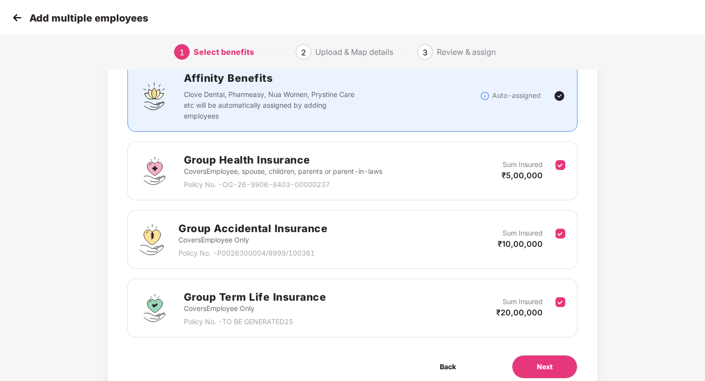
scroll to position [118, 0]
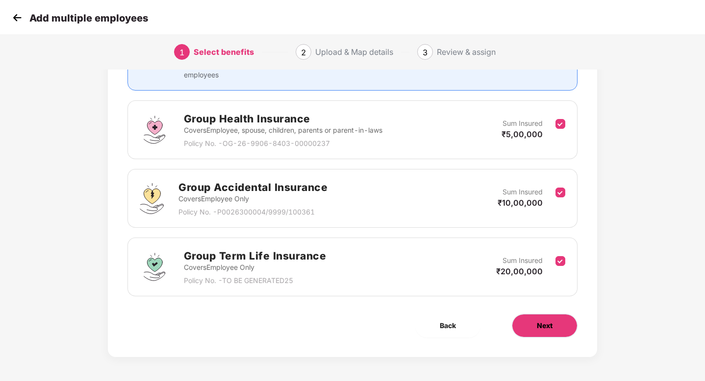
click at [526, 317] on button "Next" at bounding box center [545, 326] width 66 height 24
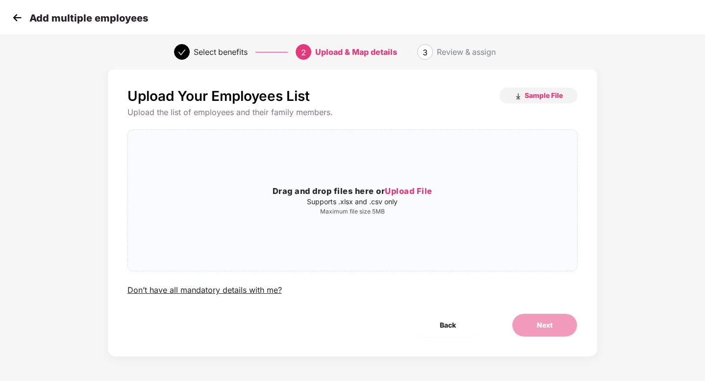
scroll to position [0, 0]
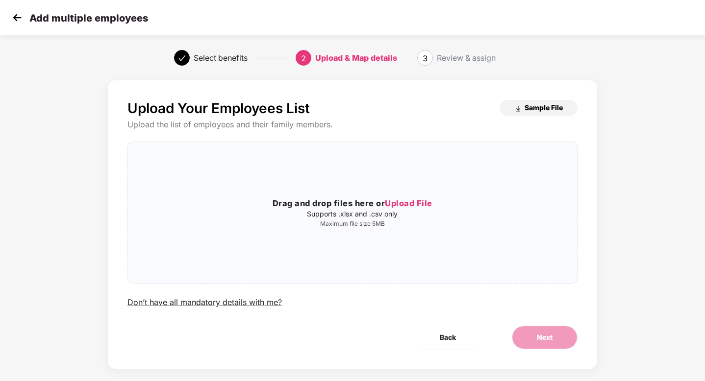
click at [522, 109] on button "Sample File" at bounding box center [538, 108] width 78 height 16
click at [20, 22] on img at bounding box center [17, 17] width 15 height 15
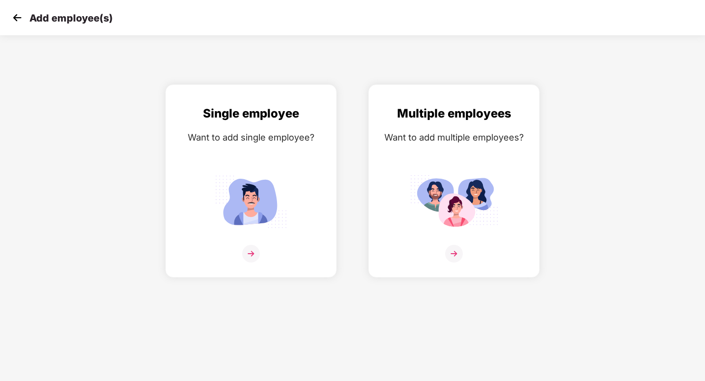
click at [15, 20] on img at bounding box center [17, 17] width 15 height 15
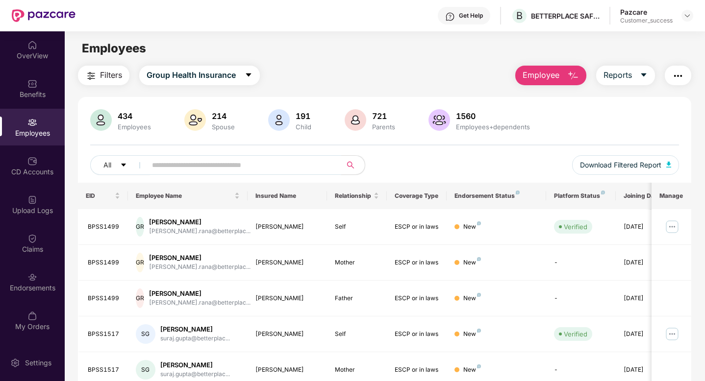
click at [185, 164] on input "text" at bounding box center [240, 165] width 176 height 15
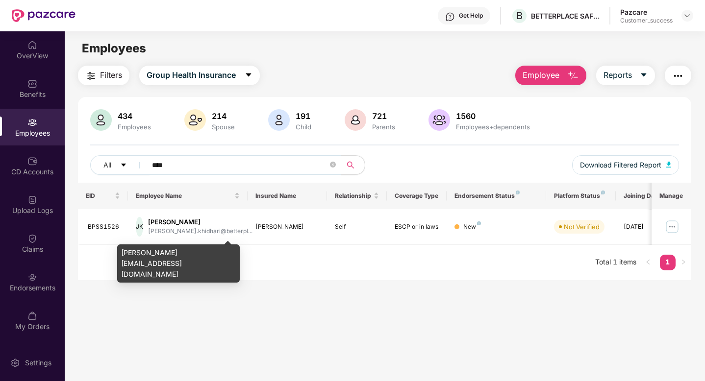
type input "****"
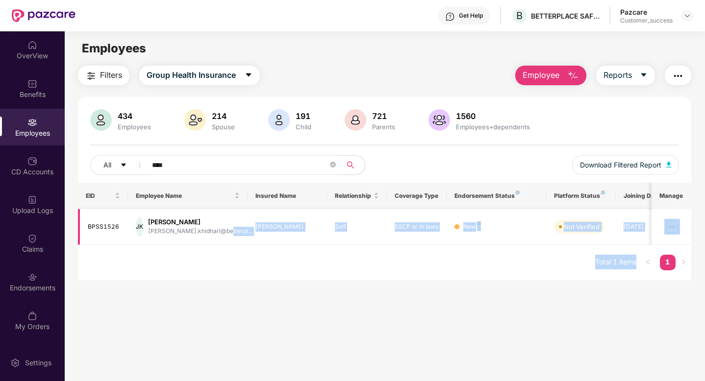
drag, startPoint x: 220, startPoint y: 251, endPoint x: 170, endPoint y: 240, distance: 51.1
click at [170, 240] on body "Get Help B BETTERPLACE SAFETY SOLUTIONS PRIVATE LIMITED Pazcare Customer_succes…" at bounding box center [352, 190] width 705 height 381
click at [170, 240] on td "JK [PERSON_NAME] [PERSON_NAME].khidhari@betterpl..." at bounding box center [188, 227] width 120 height 36
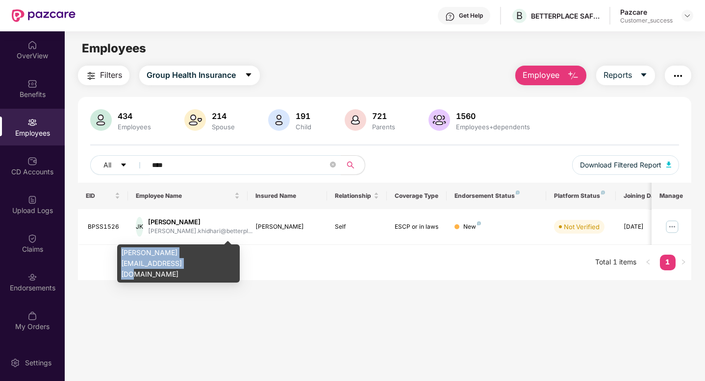
drag, startPoint x: 220, startPoint y: 254, endPoint x: 121, endPoint y: 253, distance: 100.0
click at [121, 253] on div "[PERSON_NAME][EMAIL_ADDRESS][DOMAIN_NAME]" at bounding box center [178, 263] width 122 height 38
copy div "[PERSON_NAME][EMAIL_ADDRESS][DOMAIN_NAME]"
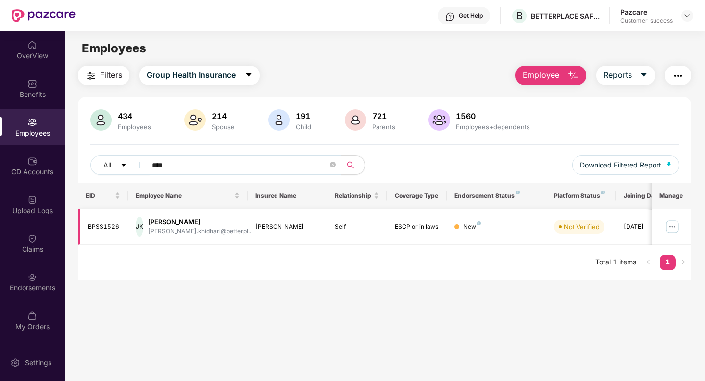
click at [110, 226] on div "BPSS1526" at bounding box center [104, 226] width 32 height 9
copy div "BPSS1526"
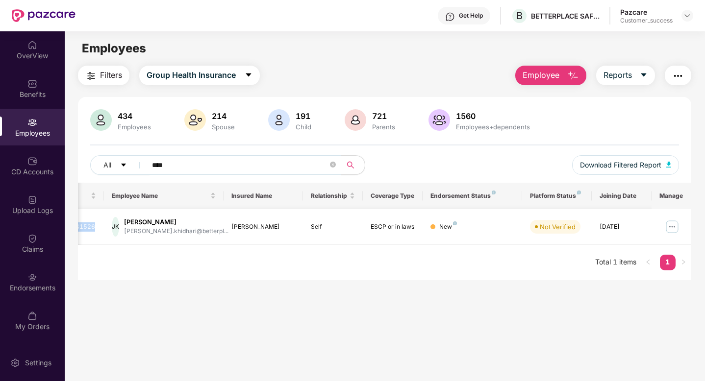
click at [671, 225] on img at bounding box center [672, 227] width 16 height 16
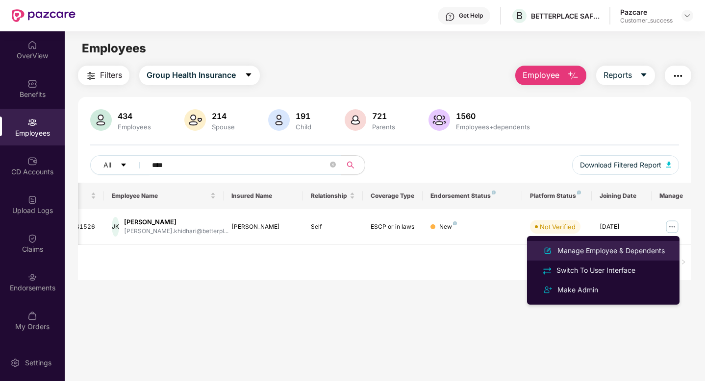
click at [637, 250] on div "Manage Employee & Dependents" at bounding box center [610, 250] width 111 height 11
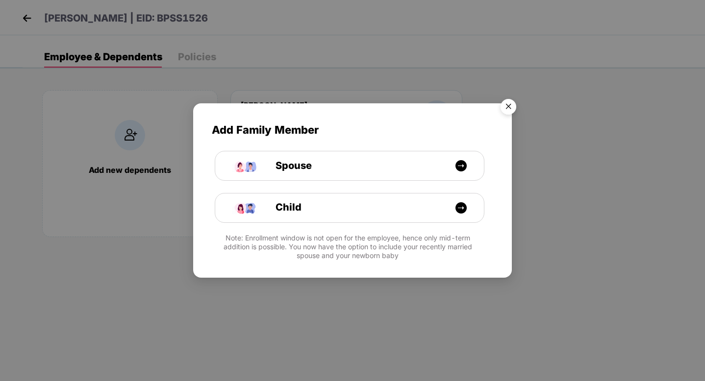
click at [510, 104] on img "Close" at bounding box center [507, 108] width 27 height 27
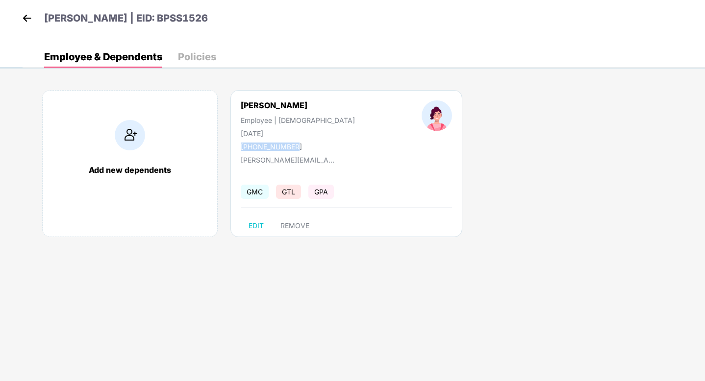
drag, startPoint x: 301, startPoint y: 150, endPoint x: 235, endPoint y: 148, distance: 65.7
click at [235, 148] on div "[PERSON_NAME] Employee | [DEMOGRAPHIC_DATA] [DATE] [PHONE_NUMBER]" at bounding box center [297, 125] width 181 height 50
copy div "[PHONE_NUMBER]"
click at [21, 15] on img at bounding box center [27, 18] width 15 height 15
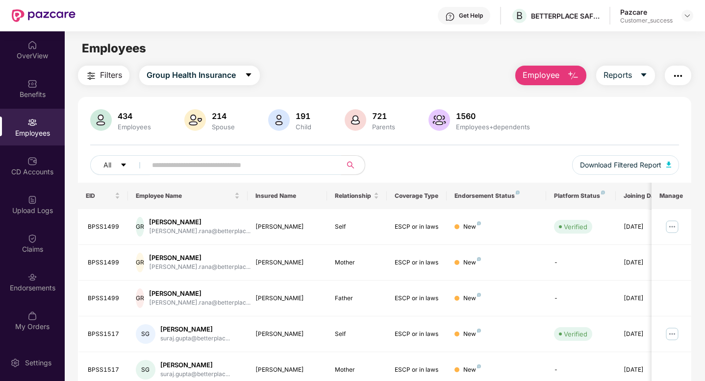
click at [197, 171] on input "text" at bounding box center [240, 165] width 176 height 15
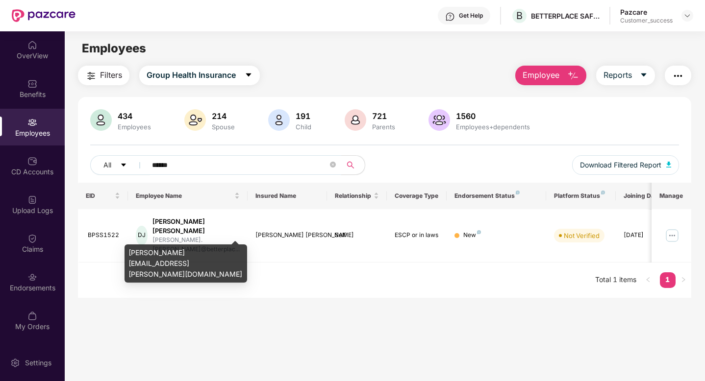
type input "******"
drag, startPoint x: 225, startPoint y: 252, endPoint x: 129, endPoint y: 250, distance: 95.6
click at [129, 250] on div "[PERSON_NAME][EMAIL_ADDRESS][PERSON_NAME][DOMAIN_NAME]" at bounding box center [185, 263] width 122 height 38
copy div "[PERSON_NAME][EMAIL_ADDRESS][PERSON_NAME][DOMAIN_NAME]"
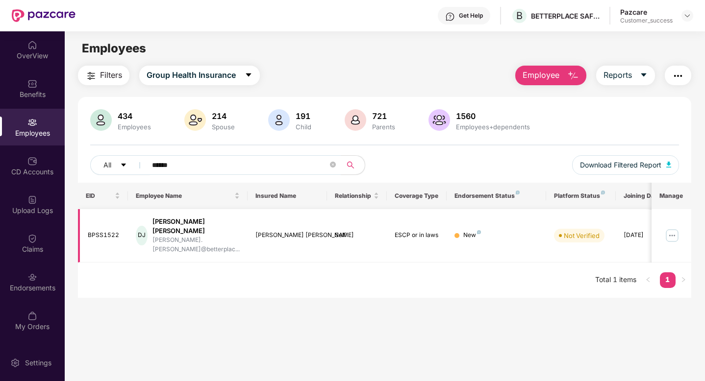
click at [108, 231] on div "BPSS1522" at bounding box center [104, 235] width 32 height 9
copy div "BPSS1522"
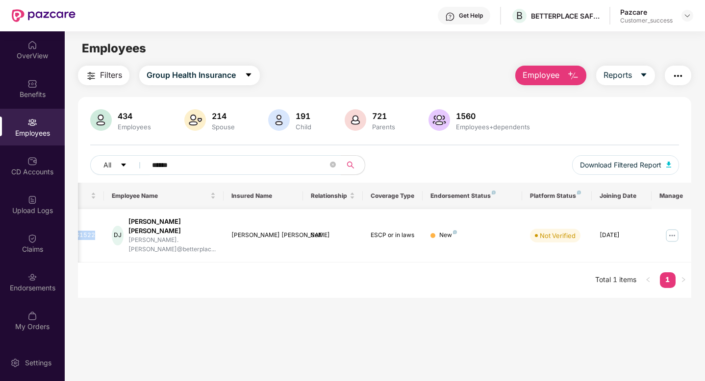
click at [668, 228] on img at bounding box center [672, 236] width 16 height 16
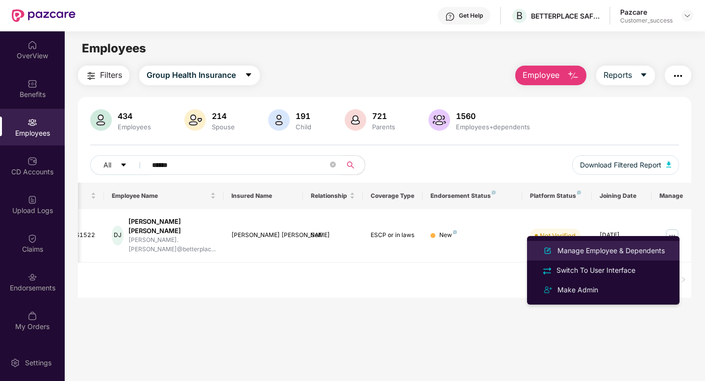
click at [631, 250] on div "Manage Employee & Dependents" at bounding box center [610, 250] width 111 height 11
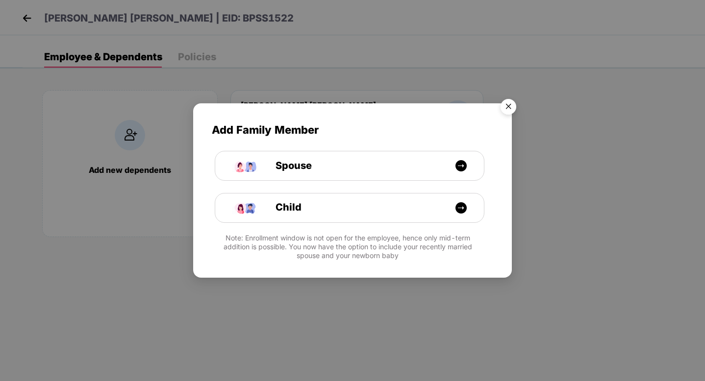
click at [505, 104] on img "Close" at bounding box center [507, 108] width 27 height 27
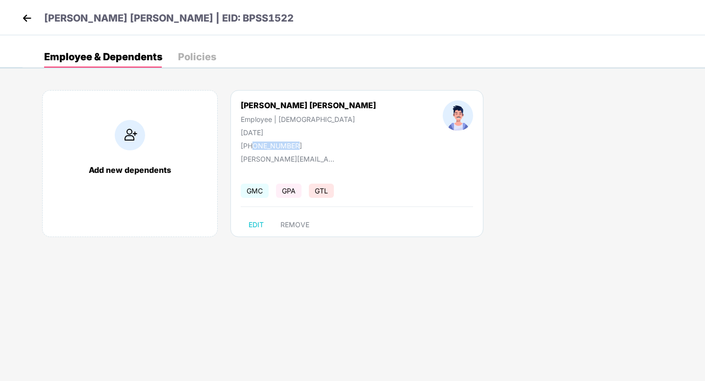
drag, startPoint x: 299, startPoint y: 145, endPoint x: 252, endPoint y: 145, distance: 47.0
click at [252, 145] on div "[PHONE_NUMBER]" at bounding box center [308, 146] width 135 height 8
copy div "9354680549"
click at [25, 18] on img at bounding box center [27, 18] width 15 height 15
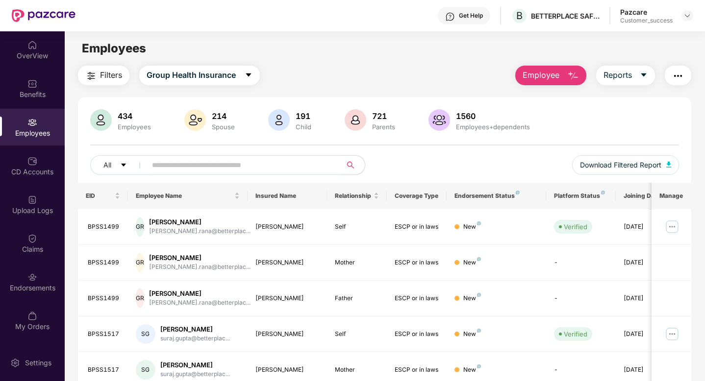
click at [534, 74] on span "Employee" at bounding box center [540, 75] width 37 height 12
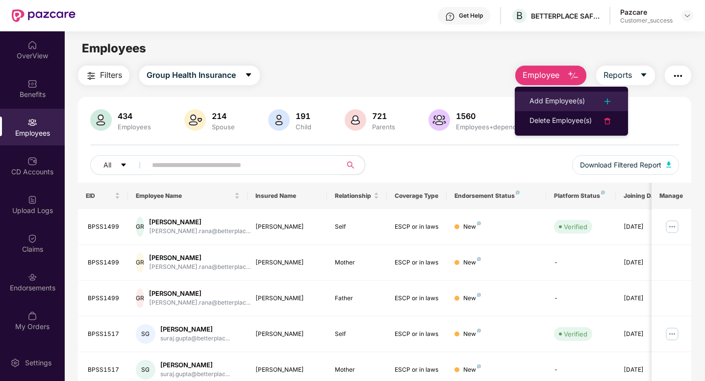
click at [538, 96] on div "Add Employee(s)" at bounding box center [556, 102] width 55 height 12
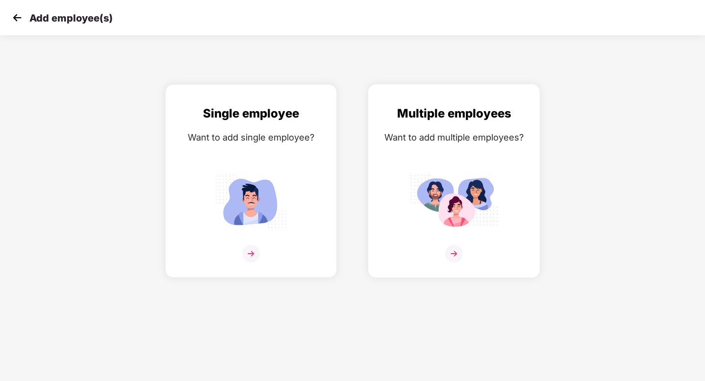
click at [478, 145] on div "Multiple employees Want to add multiple employees?" at bounding box center [453, 189] width 151 height 171
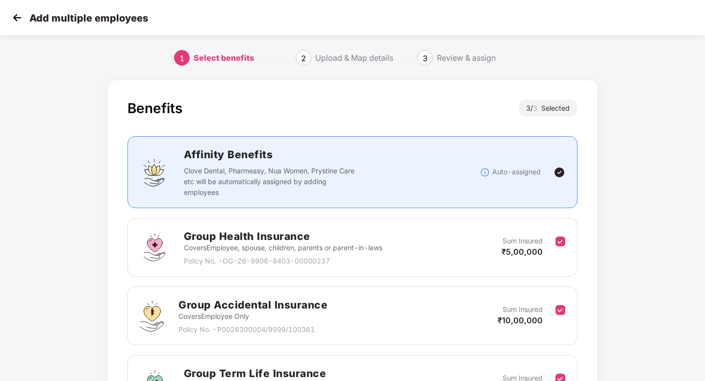
scroll to position [118, 0]
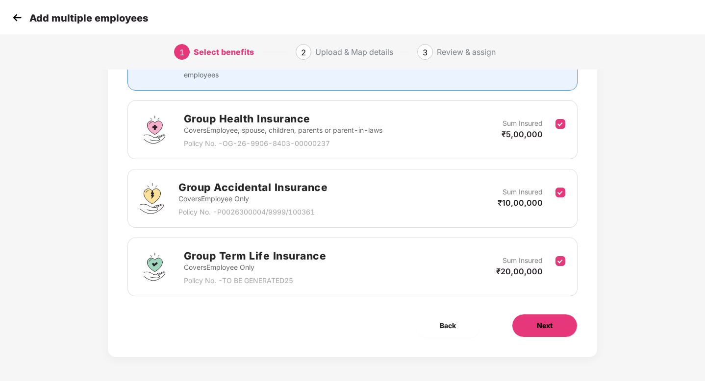
click at [521, 315] on button "Next" at bounding box center [545, 326] width 66 height 24
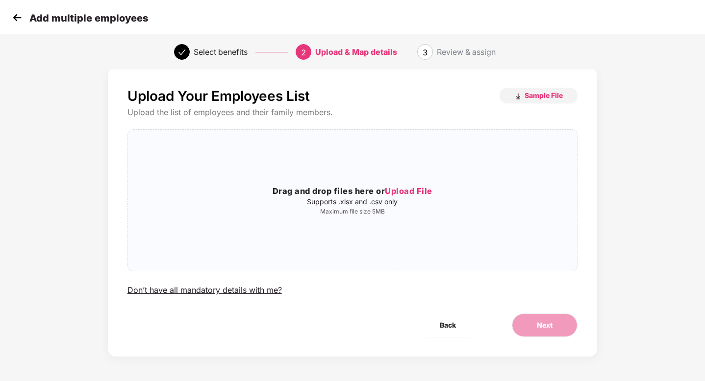
scroll to position [0, 0]
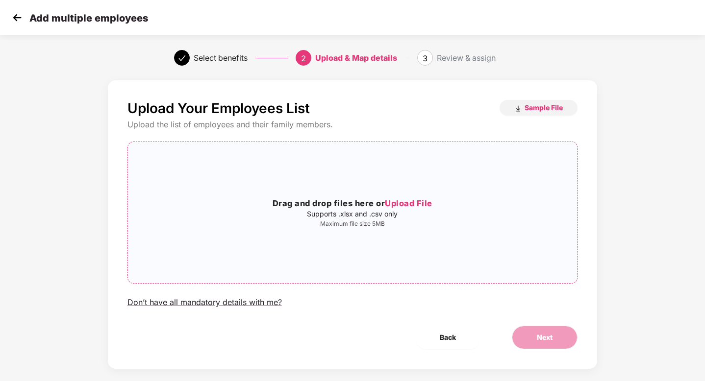
click at [402, 252] on div "Drag and drop files here or Upload File Supports .xlsx and .csv only Maximum fi…" at bounding box center [352, 212] width 449 height 125
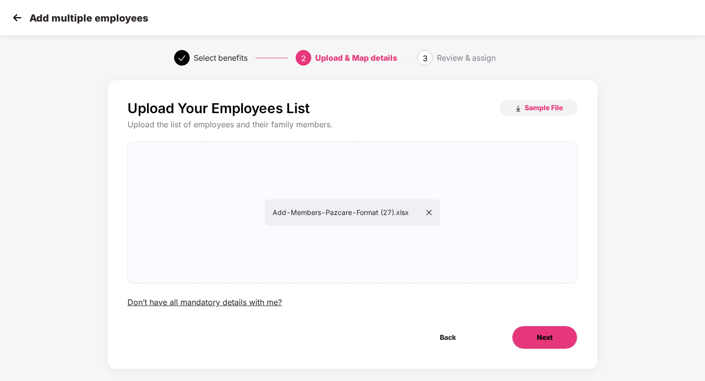
click at [550, 335] on span "Next" at bounding box center [545, 337] width 16 height 11
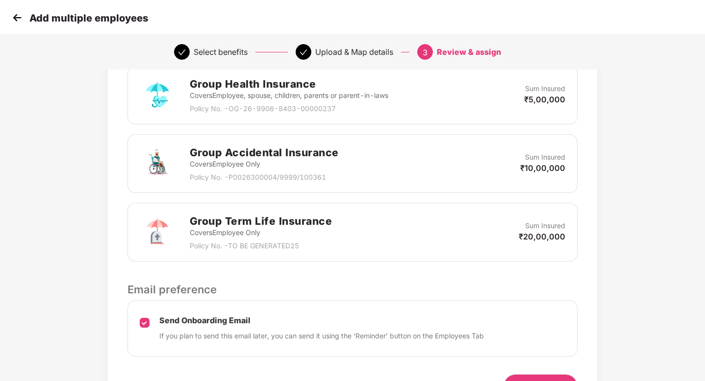
scroll to position [313, 0]
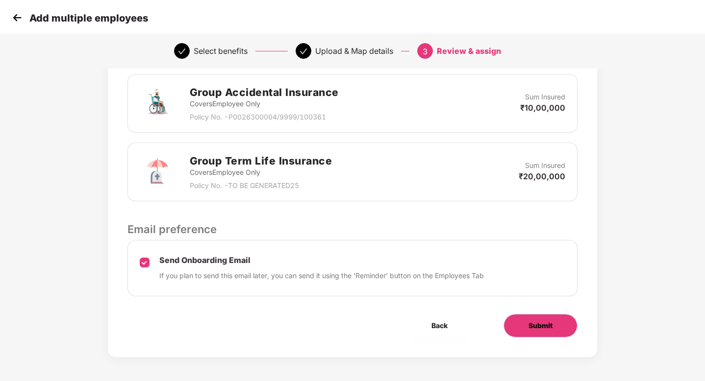
click at [518, 319] on button "Submit" at bounding box center [540, 326] width 74 height 24
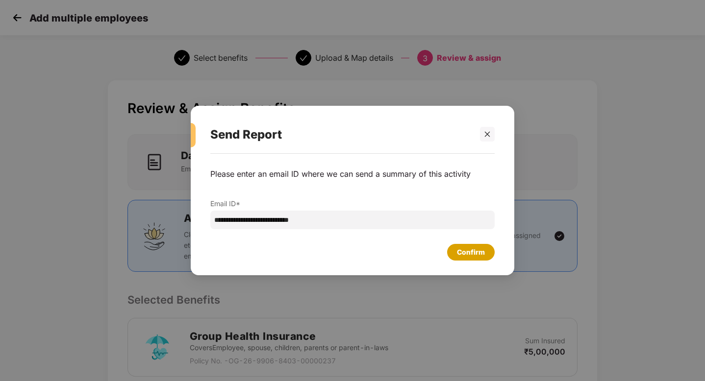
click at [457, 251] on div "Confirm" at bounding box center [471, 252] width 28 height 11
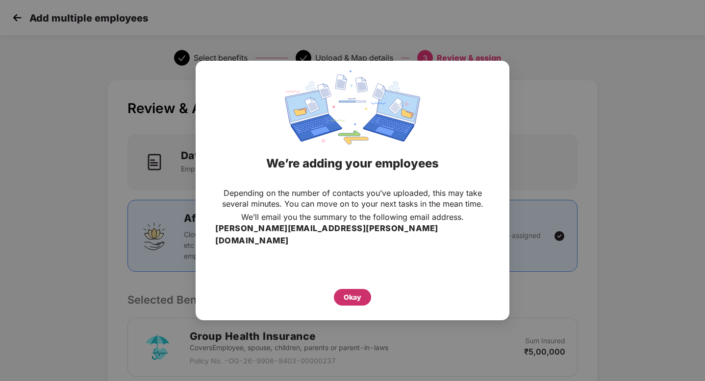
click at [348, 292] on div "Okay" at bounding box center [352, 297] width 18 height 11
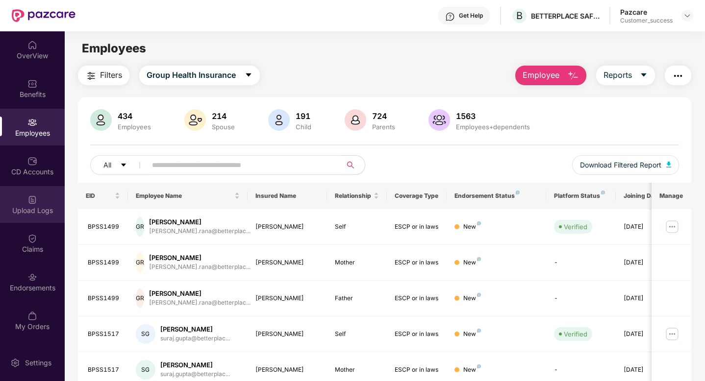
click at [35, 216] on div "Upload Logs" at bounding box center [32, 204] width 65 height 37
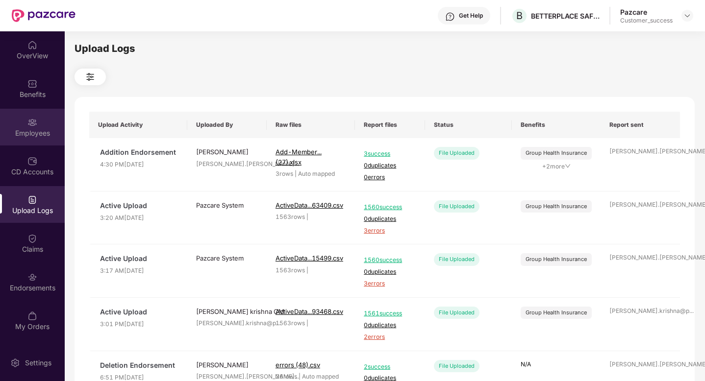
click at [27, 127] on div "Employees" at bounding box center [32, 127] width 65 height 37
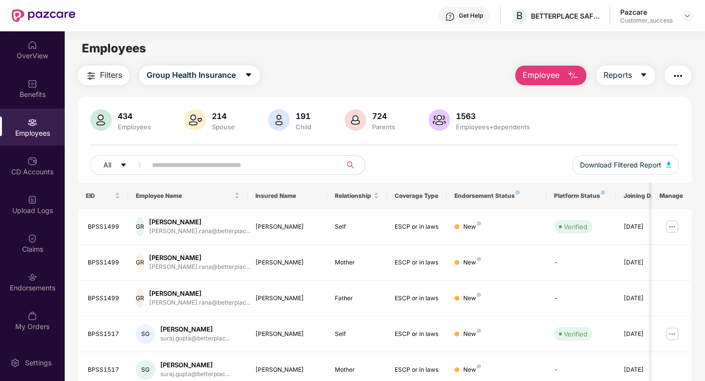
click at [184, 161] on input "text" at bounding box center [240, 165] width 176 height 15
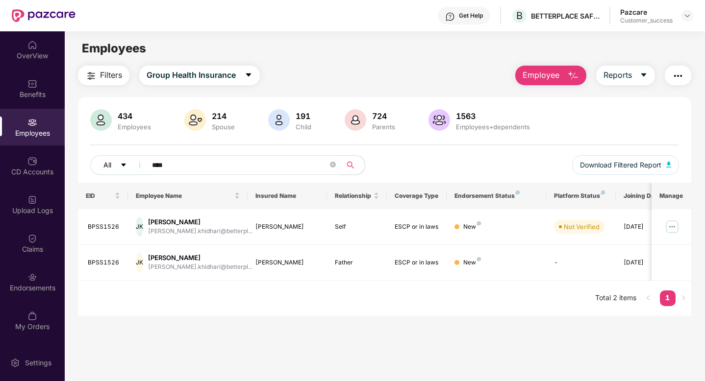
drag, startPoint x: 215, startPoint y: 167, endPoint x: 98, endPoint y: 167, distance: 117.1
click at [98, 167] on div "All ****" at bounding box center [237, 165] width 294 height 20
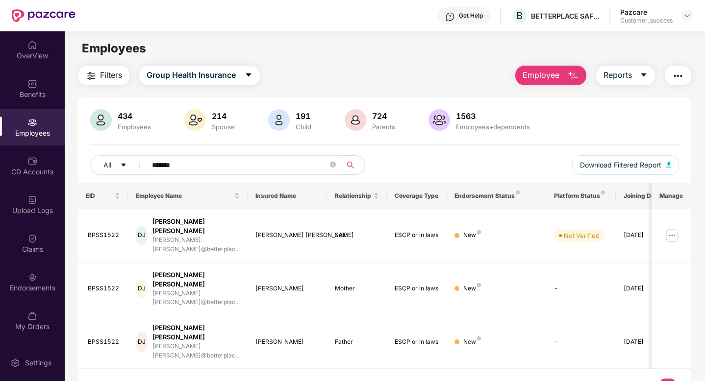
type input "*******"
